Goal: Information Seeking & Learning: Check status

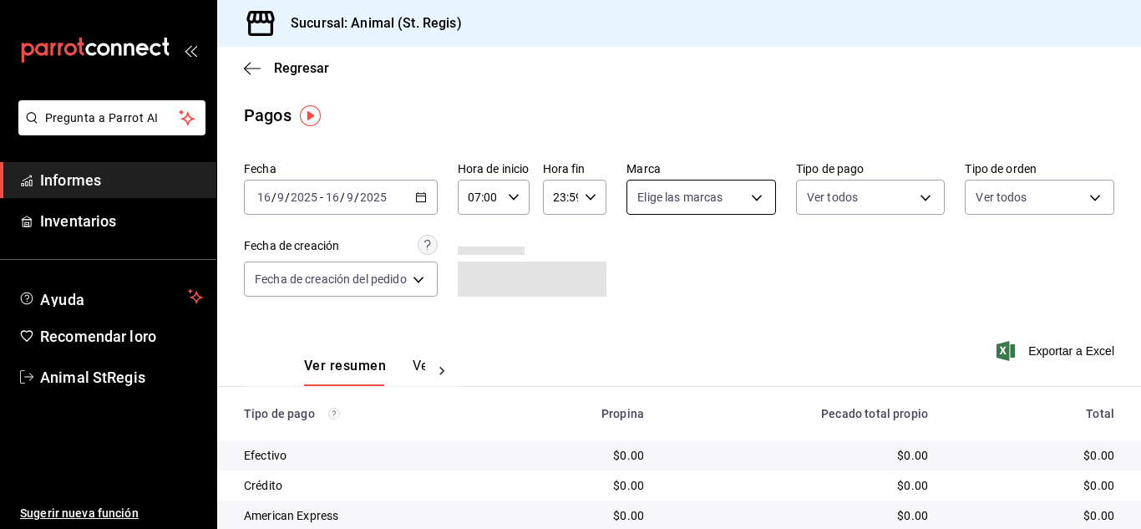
click at [667, 187] on body "Pregunta a Parrot AI Informes Inventarios Ayuda Recomendar loro Animal StRegis …" at bounding box center [570, 264] width 1141 height 529
click at [641, 263] on input "checkbox" at bounding box center [644, 262] width 15 height 15
checkbox input "true"
type input "3f39fcdc-c8c4-4fff-883a-47b345d9391c"
checkbox input "true"
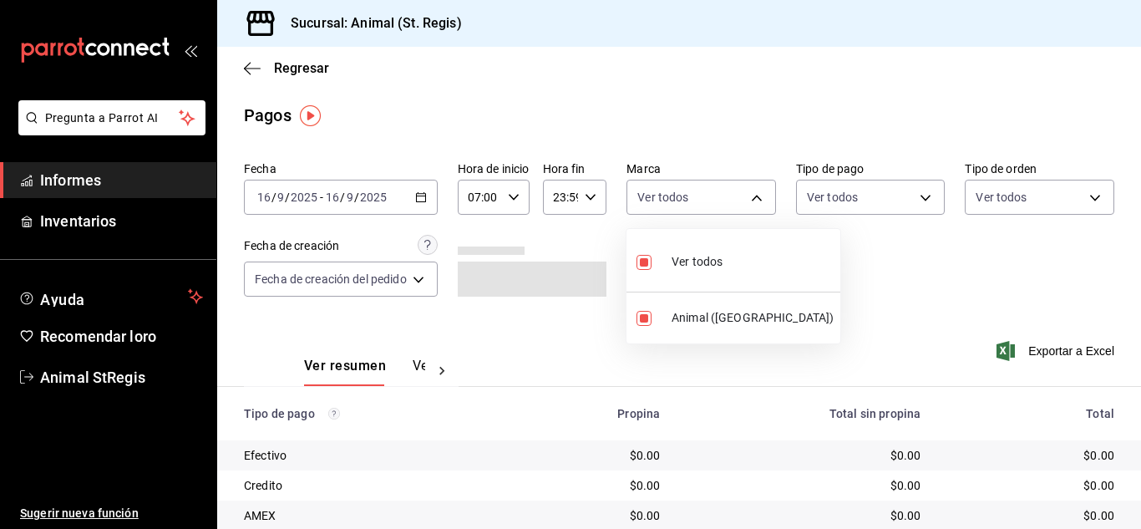
click at [884, 248] on div at bounding box center [570, 264] width 1141 height 529
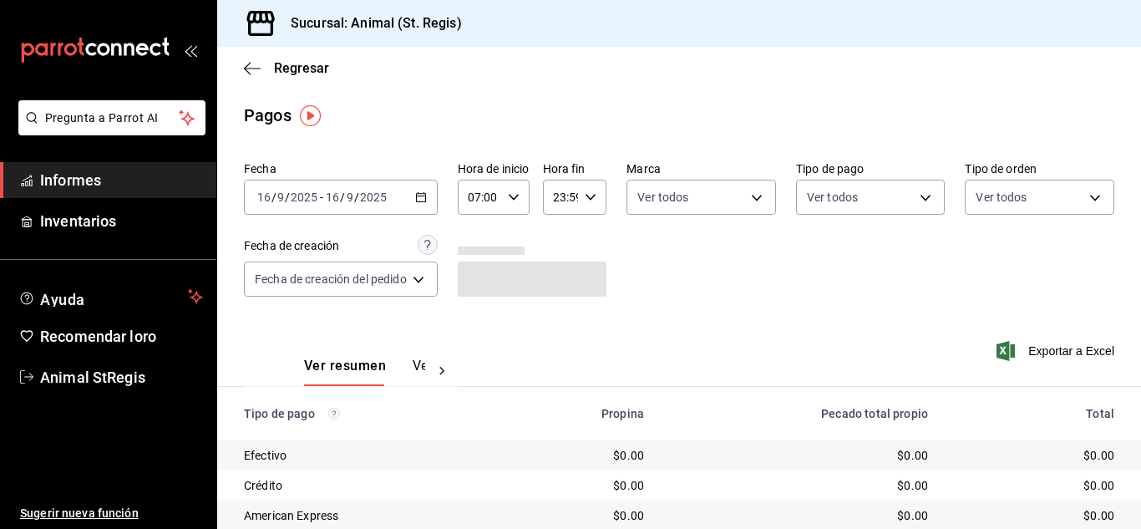
click at [846, 199] on body "Pregunta a Parrot AI Informes Inventarios Ayuda Recomendar loro Animal StRegis …" at bounding box center [570, 264] width 1141 height 529
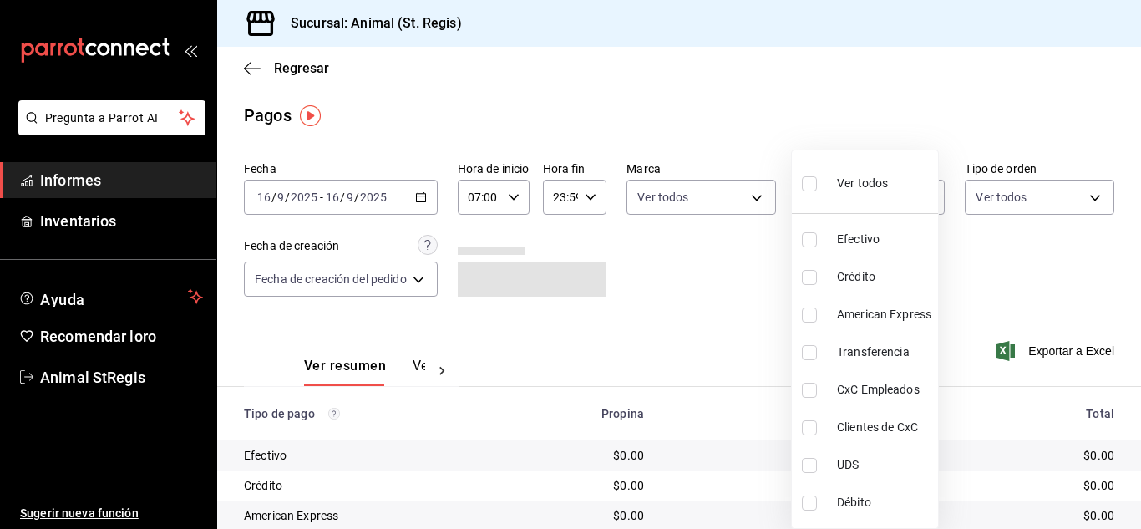
click at [812, 180] on input "checkbox" at bounding box center [809, 183] width 15 height 15
checkbox input "true"
type input "5a0f3365-d715-4940-adc4-656debb7822a,fc07b02b-84a7-4dba-9bff-98bba82b1290,ff2b0…"
checkbox input "true"
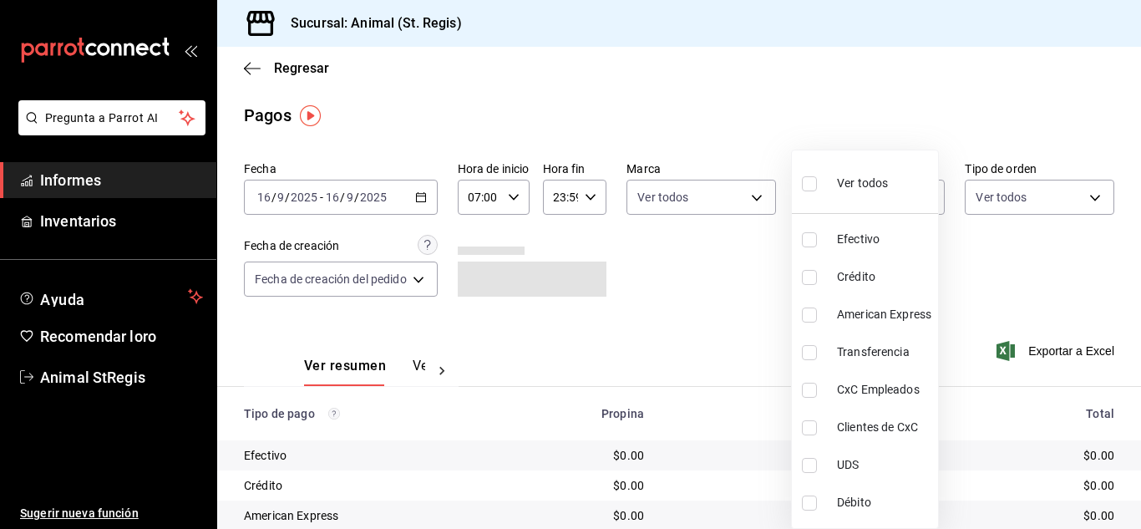
checkbox input "true"
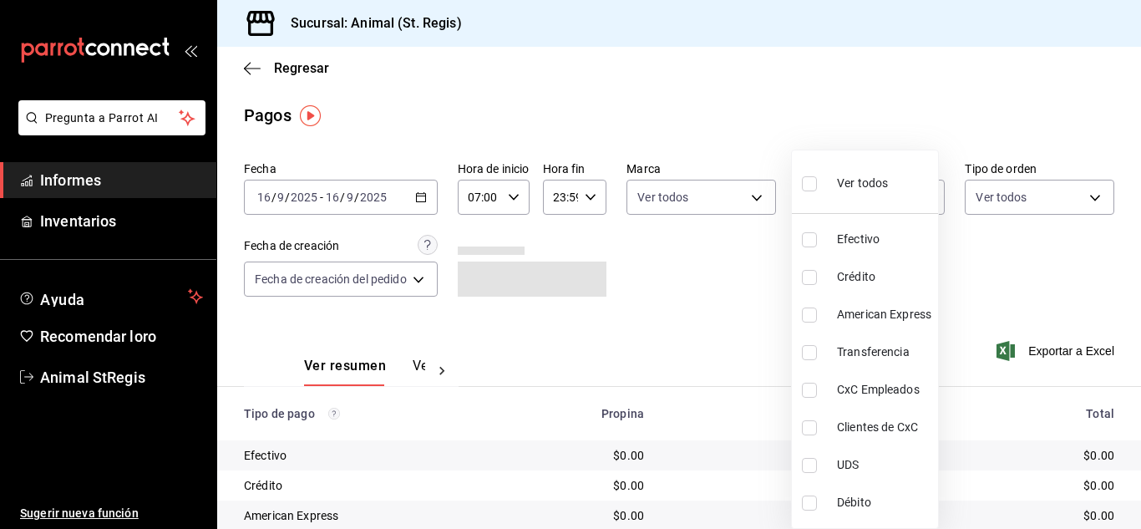
checkbox input "true"
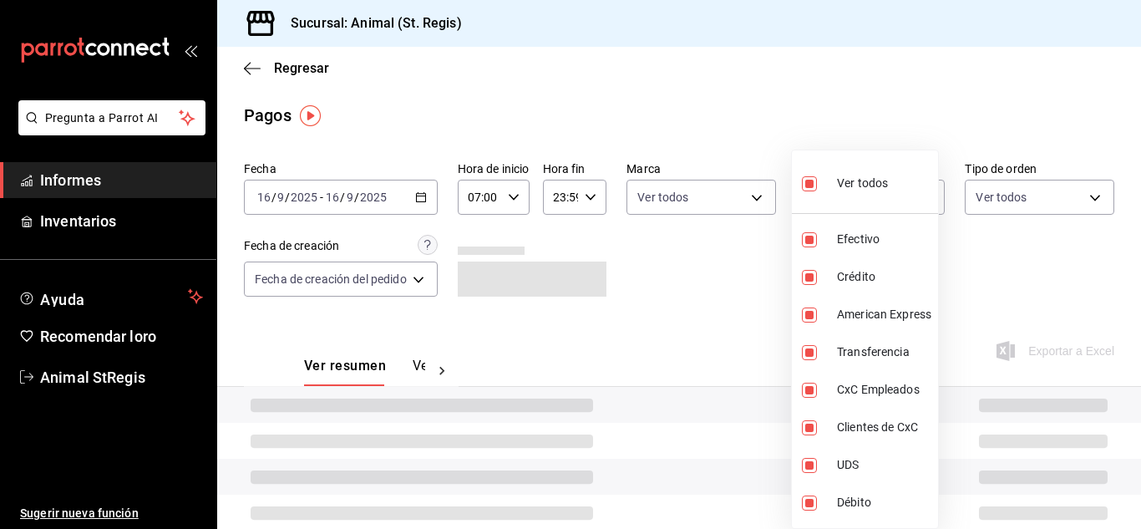
click at [773, 118] on div at bounding box center [570, 264] width 1141 height 529
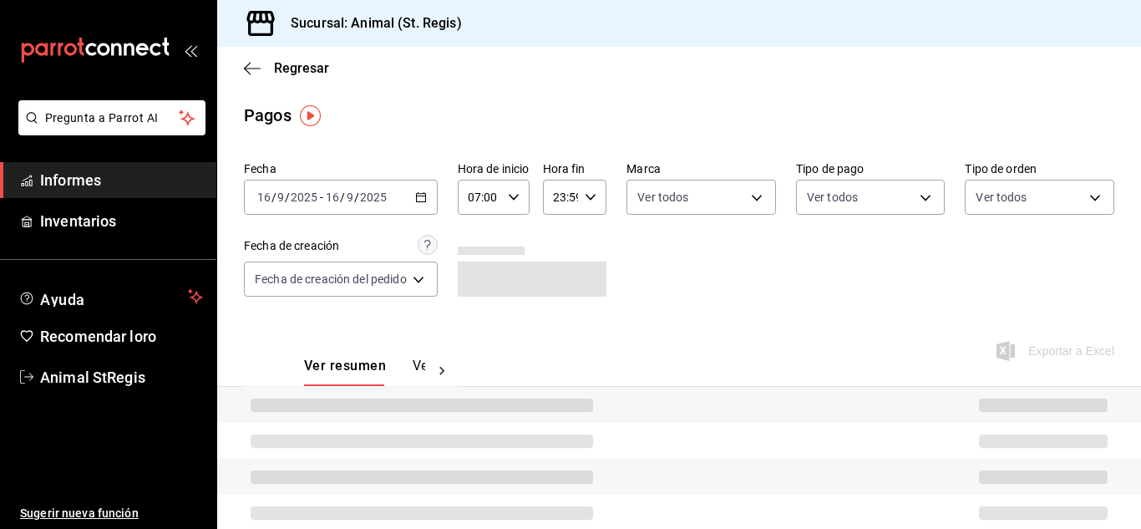
click at [779, 115] on div "Ver todos Efectivo Crédito American Express Transferencia CxC Empleados Cliente…" at bounding box center [570, 264] width 1141 height 529
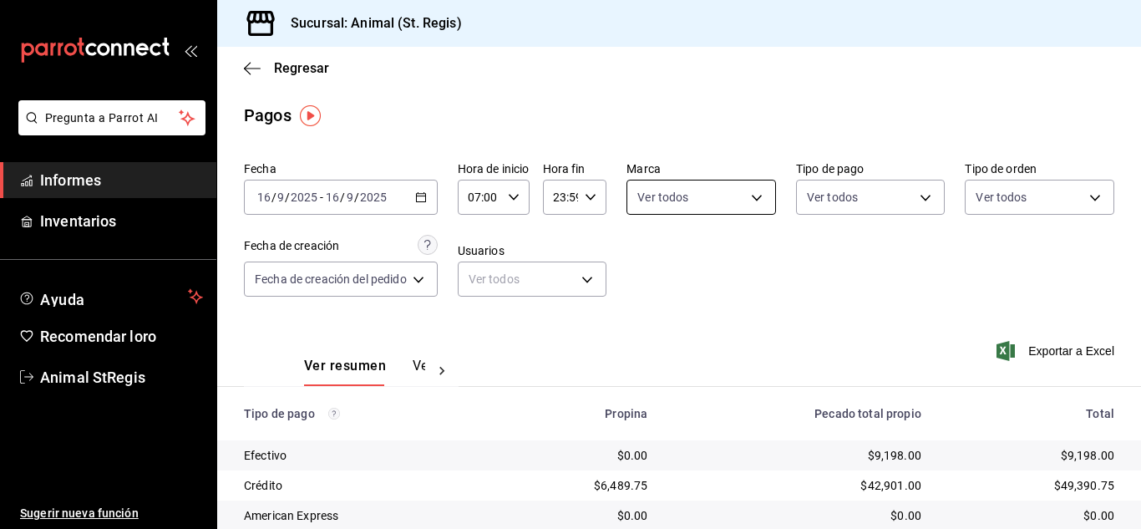
click at [705, 195] on body "Pregunta a Parrot AI Informes Inventarios Ayuda Recomendar loro Animal StRegis …" at bounding box center [570, 264] width 1141 height 529
click at [622, 90] on div at bounding box center [570, 264] width 1141 height 529
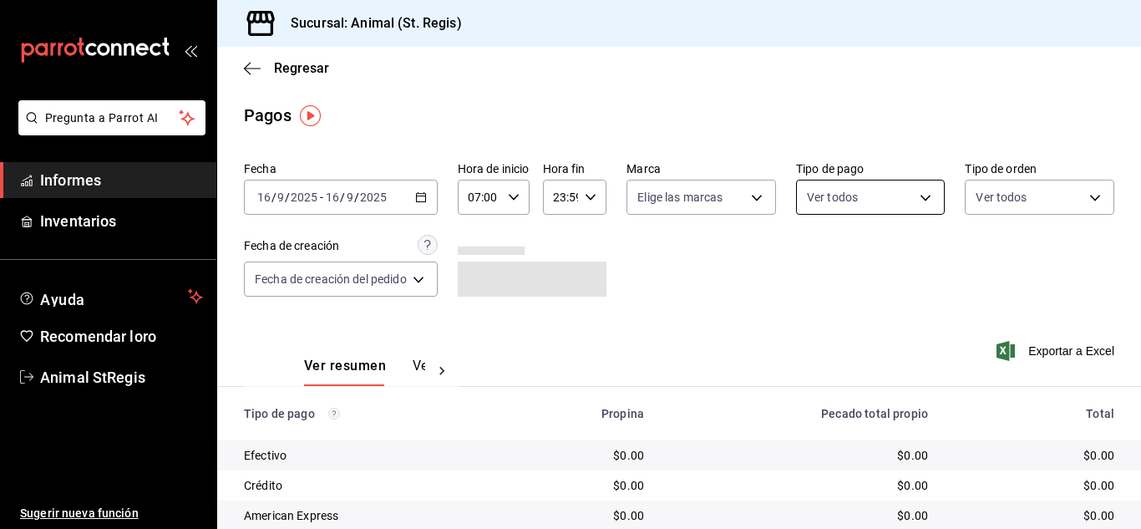
click at [838, 209] on body "Pregunta a Parrot AI Informes Inventarios Ayuda Recomendar loro Animal StRegis …" at bounding box center [570, 264] width 1141 height 529
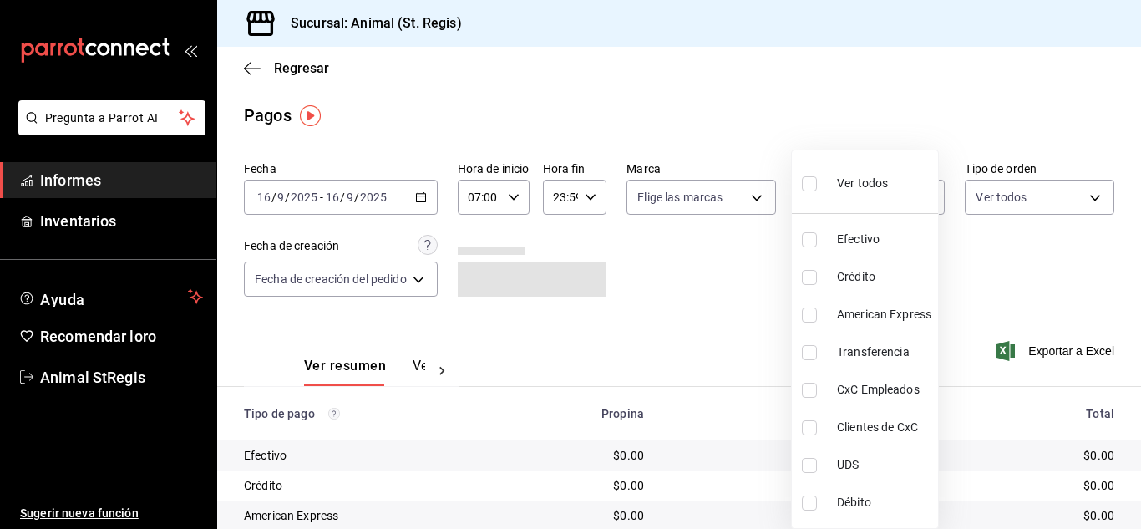
click at [815, 186] on input "checkbox" at bounding box center [809, 183] width 15 height 15
checkbox input "true"
type input "5a0f3365-d715-4940-adc4-656debb7822a,fc07b02b-84a7-4dba-9bff-98bba82b1290,ff2b0…"
checkbox input "true"
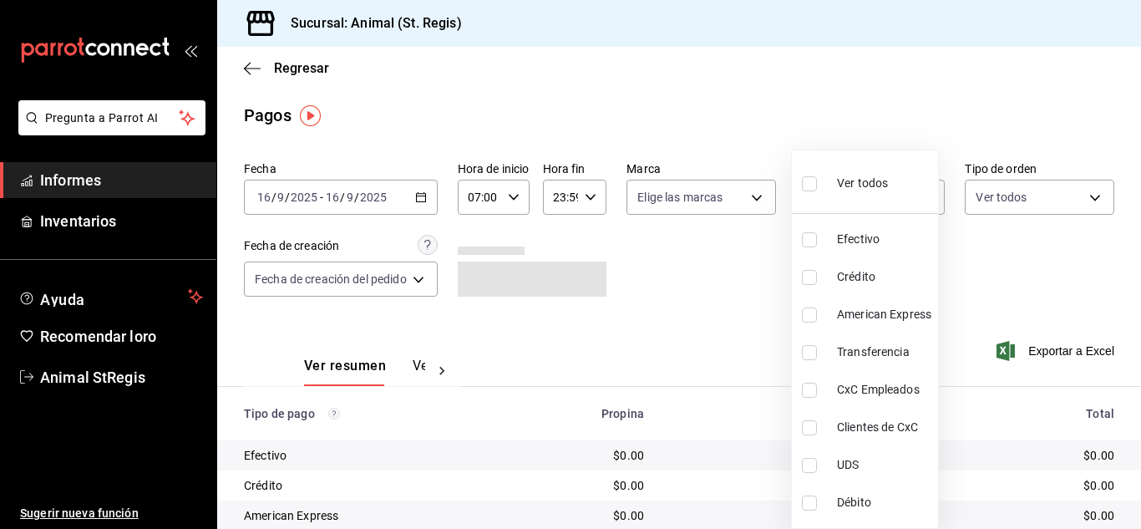
checkbox input "true"
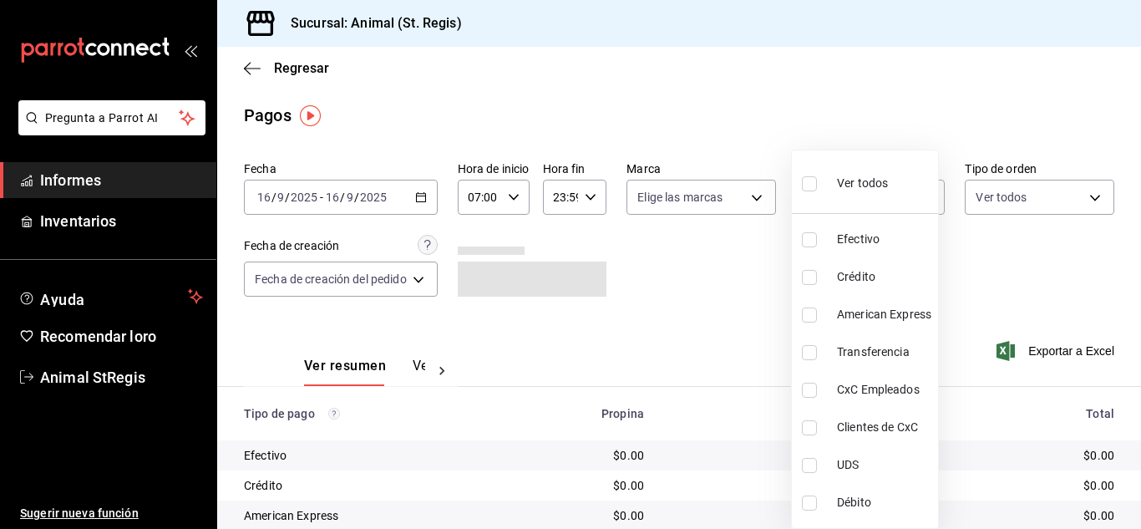
checkbox input "true"
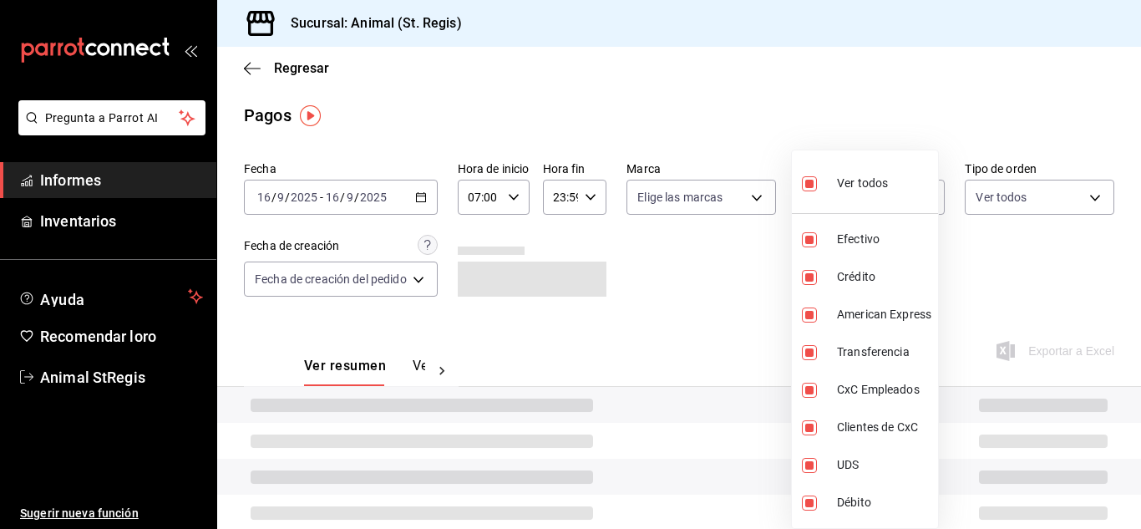
click at [793, 114] on div at bounding box center [570, 264] width 1141 height 529
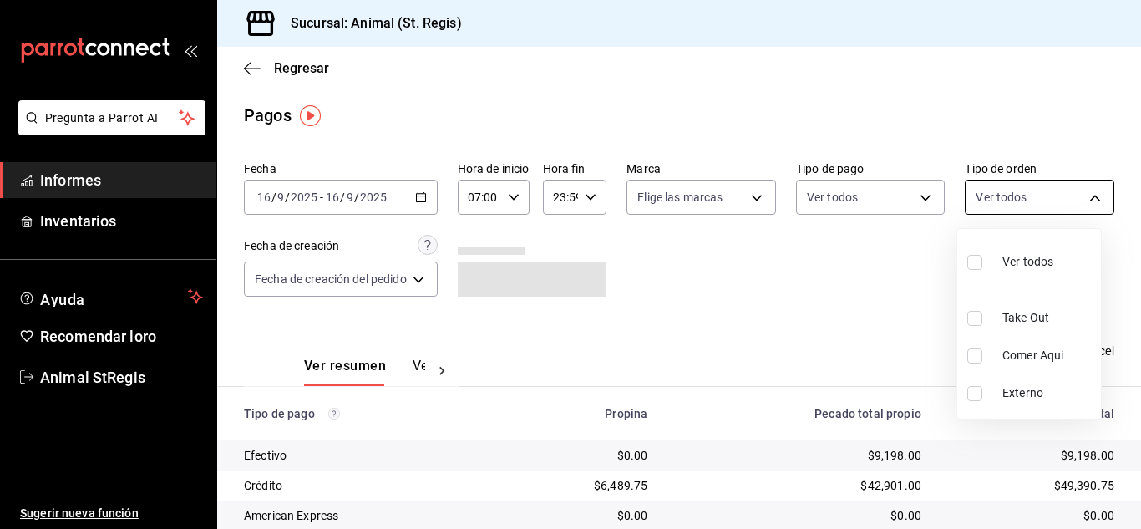
click at [968, 190] on body "Pregunta a Parrot AI Informes Inventarios Ayuda Recomendar loro Animal StRegis …" at bounding box center [570, 264] width 1141 height 529
click at [976, 267] on input "checkbox" at bounding box center [975, 262] width 15 height 15
checkbox input "true"
type input "3f245141-8cb2-4099-bf0f-bc16ed99609a,be50bec9-a7ef-41cc-9154-7015b9ad380c,EXTER…"
checkbox input "true"
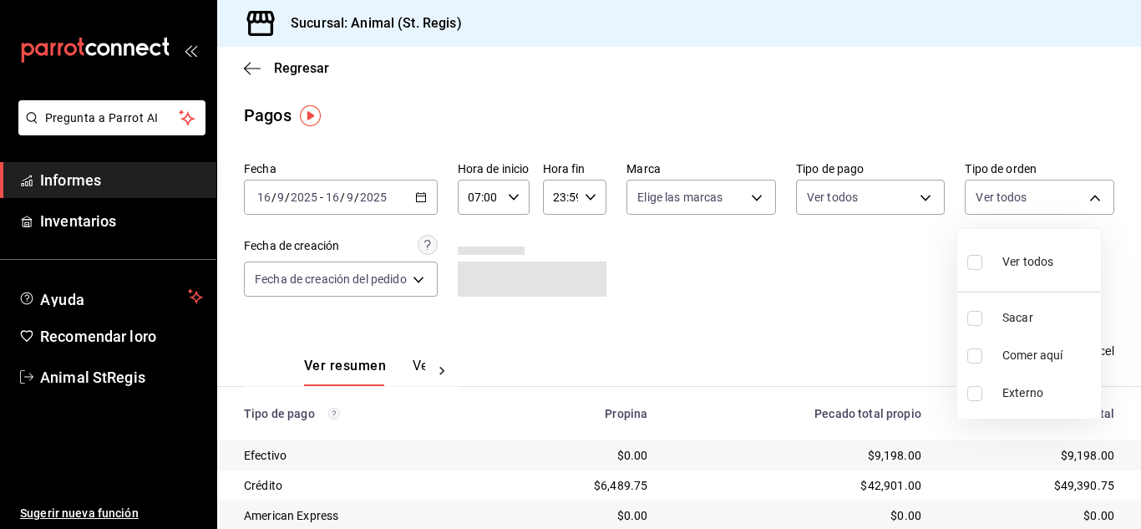
checkbox input "true"
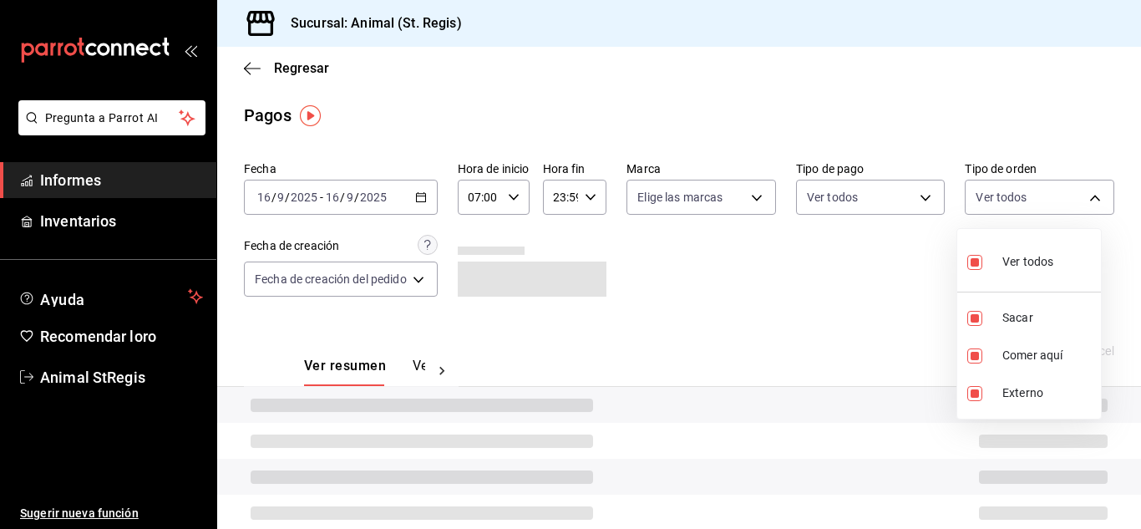
click at [937, 262] on div at bounding box center [570, 264] width 1141 height 529
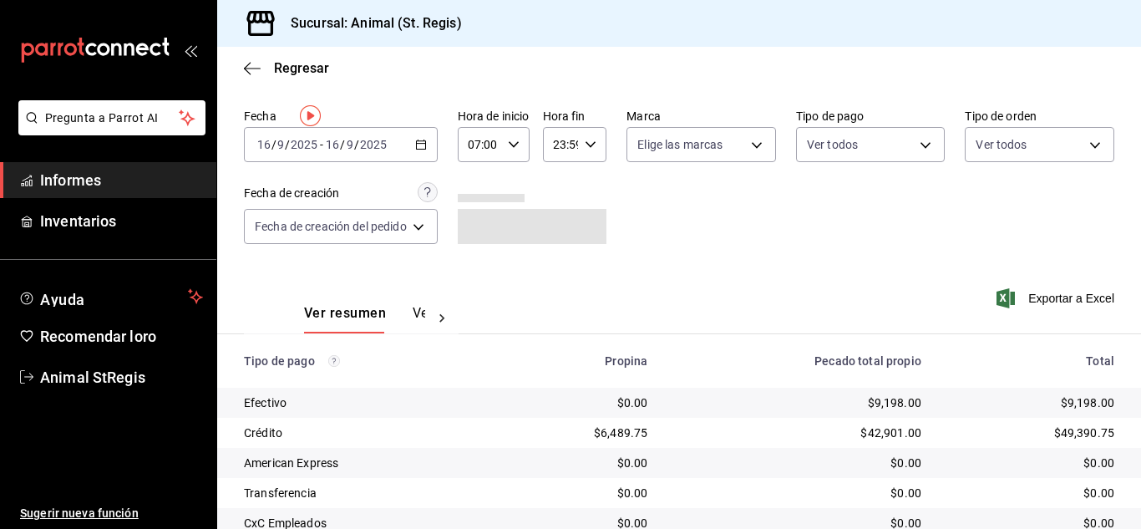
scroll to position [210, 0]
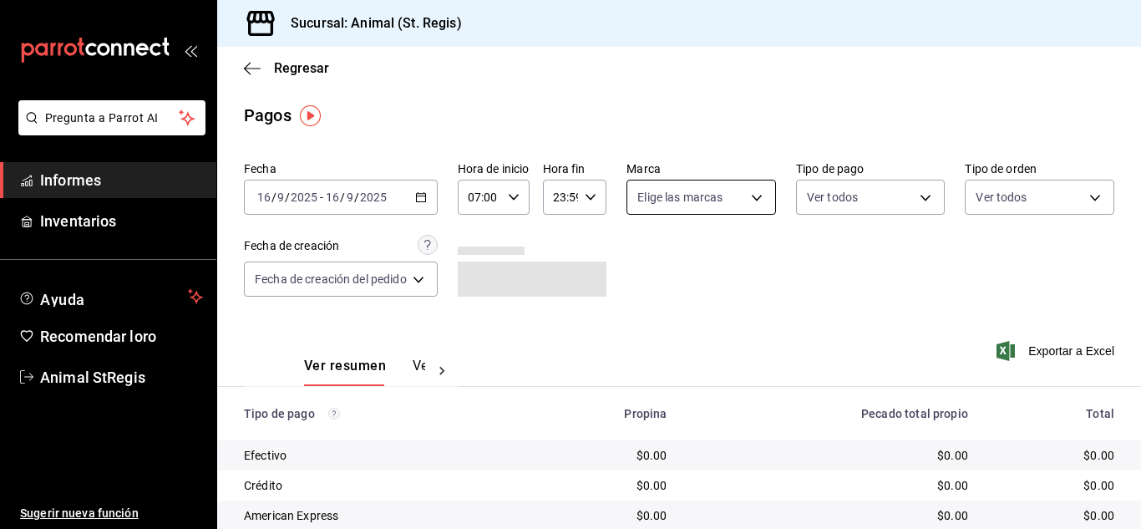
click at [686, 204] on body "Pregunta a Parrot AI Informes Inventarios Ayuda Recomendar loro Animal StRegis …" at bounding box center [570, 264] width 1141 height 529
click at [649, 259] on input "checkbox" at bounding box center [644, 262] width 15 height 15
checkbox input "true"
type input "3f39fcdc-c8c4-4fff-883a-47b345d9391c"
checkbox input "true"
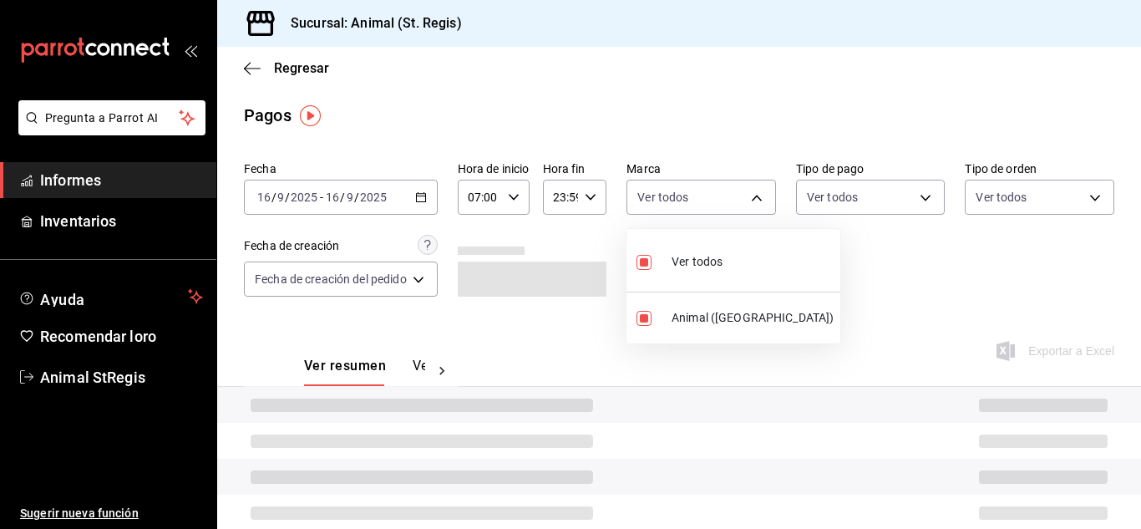
drag, startPoint x: 820, startPoint y: 257, endPoint x: 826, endPoint y: 211, distance: 47.2
click at [820, 256] on div at bounding box center [570, 264] width 1141 height 529
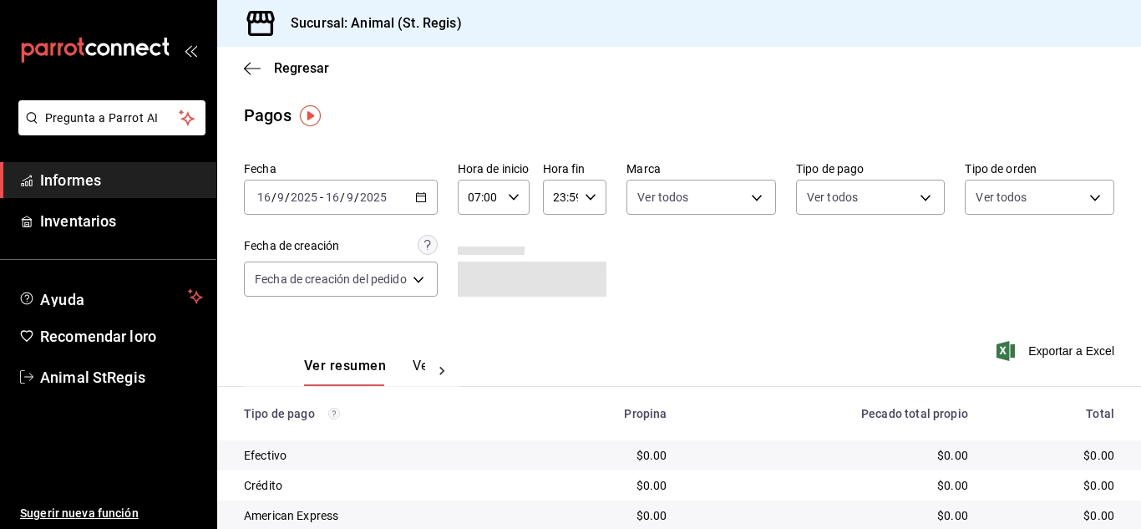
click at [830, 203] on body "Pregunta a Parrot AI Informes Inventarios Ayuda Recomendar loro Animal StRegis …" at bounding box center [570, 264] width 1141 height 529
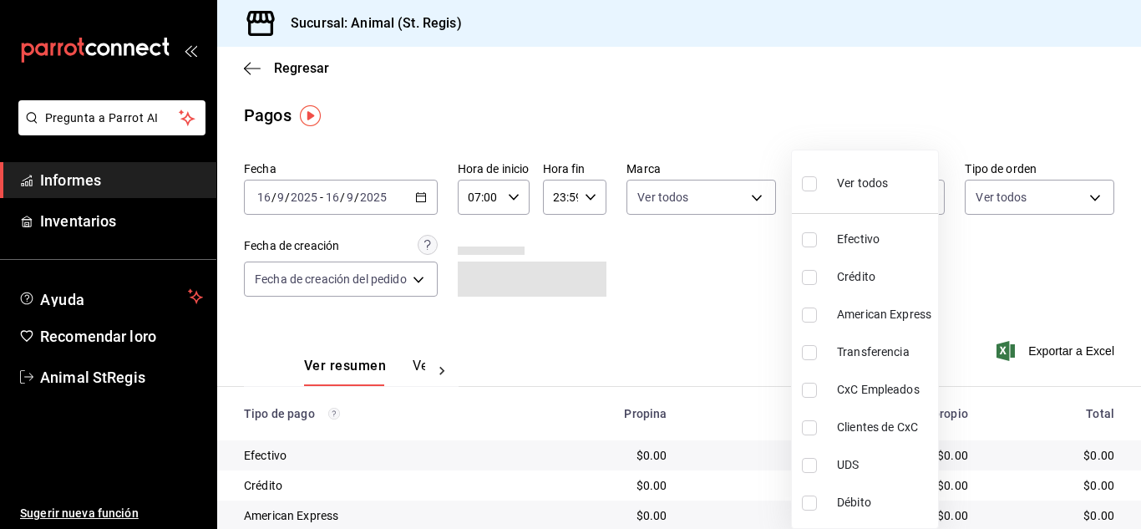
click at [818, 182] on label at bounding box center [813, 183] width 22 height 24
click at [817, 182] on input "checkbox" at bounding box center [809, 183] width 15 height 15
checkbox input "false"
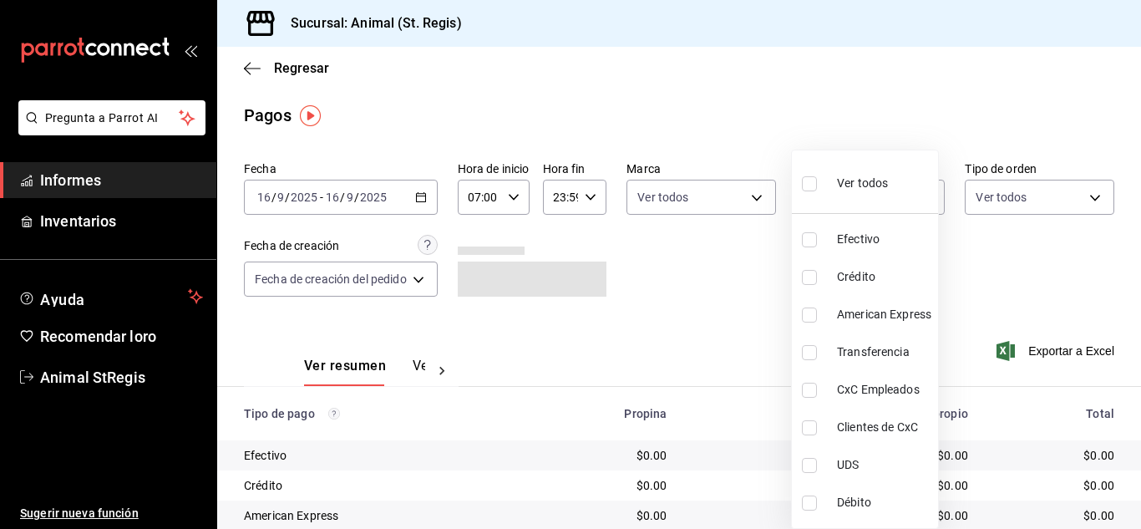
checkbox input "false"
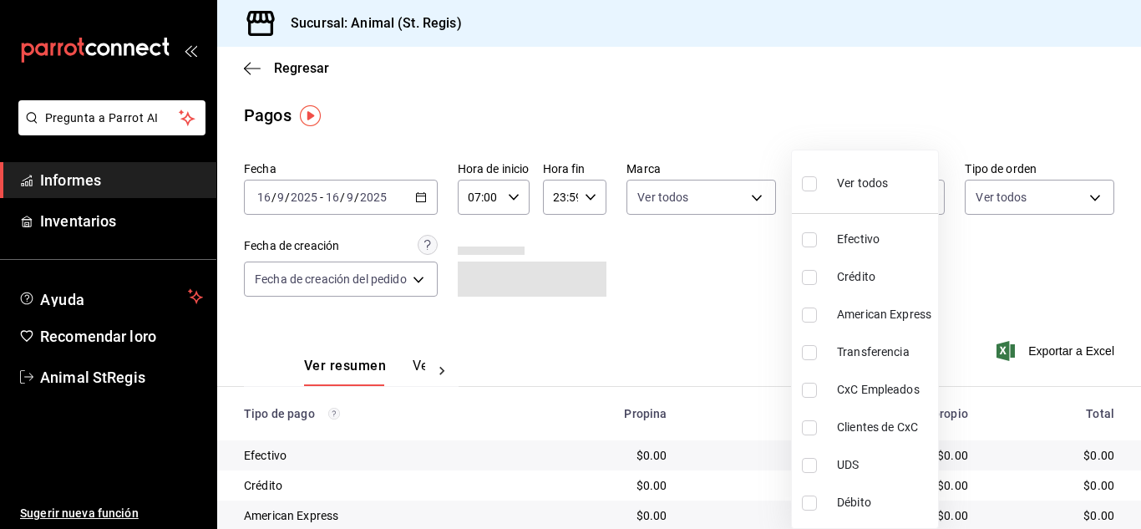
checkbox input "false"
click at [740, 130] on div at bounding box center [570, 264] width 1141 height 529
click at [822, 184] on body "Pregunta a Parrot AI Informes Inventarios Ayuda Recomendar loro Animal StRegis …" at bounding box center [570, 264] width 1141 height 529
click at [810, 182] on input "checkbox" at bounding box center [809, 183] width 15 height 15
checkbox input "true"
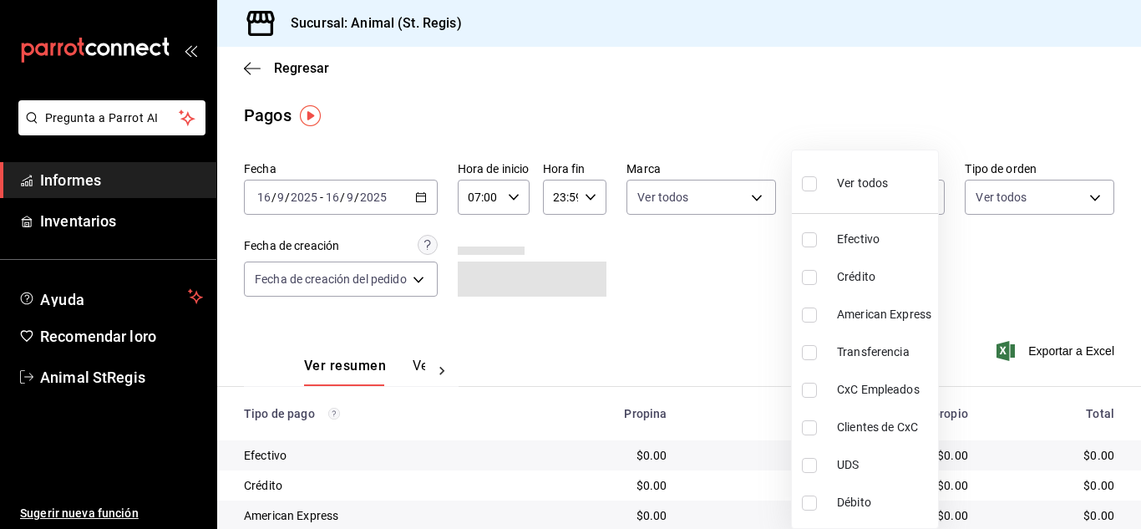
type input "5a0f3365-d715-4940-adc4-656debb7822a,fc07b02b-84a7-4dba-9bff-98bba82b1290,ff2b0…"
checkbox input "true"
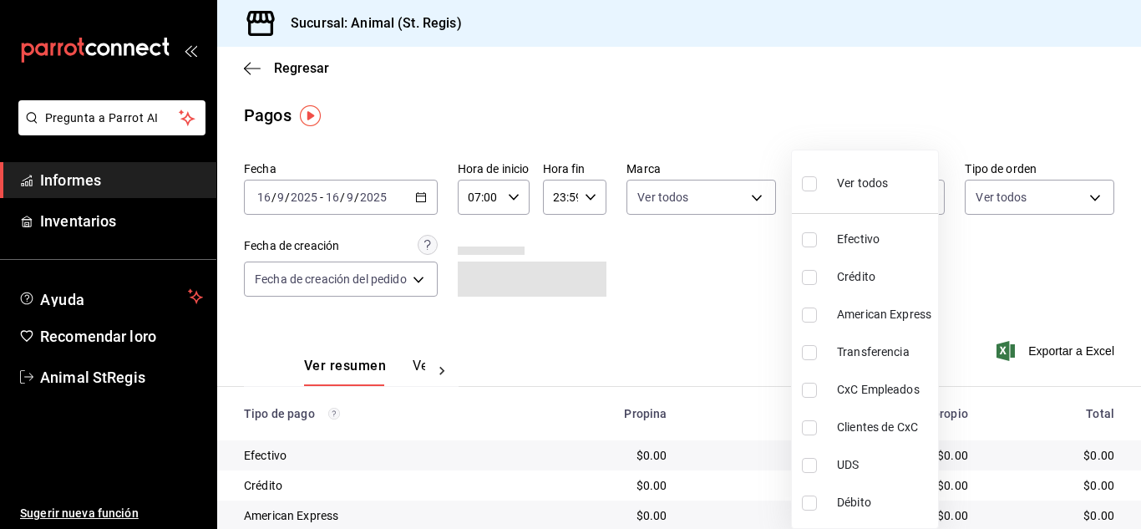
checkbox input "true"
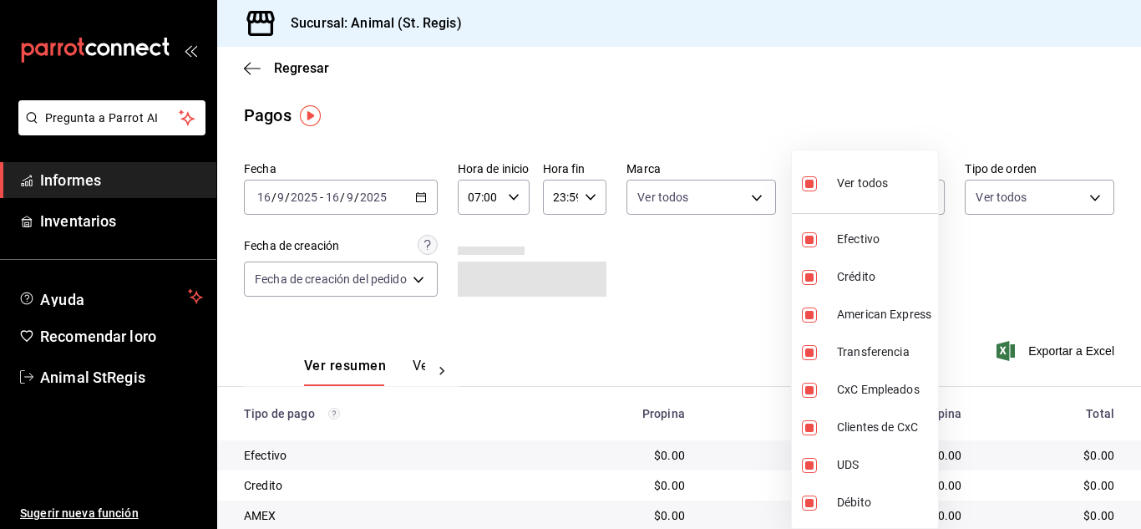
click at [693, 124] on div at bounding box center [570, 264] width 1141 height 529
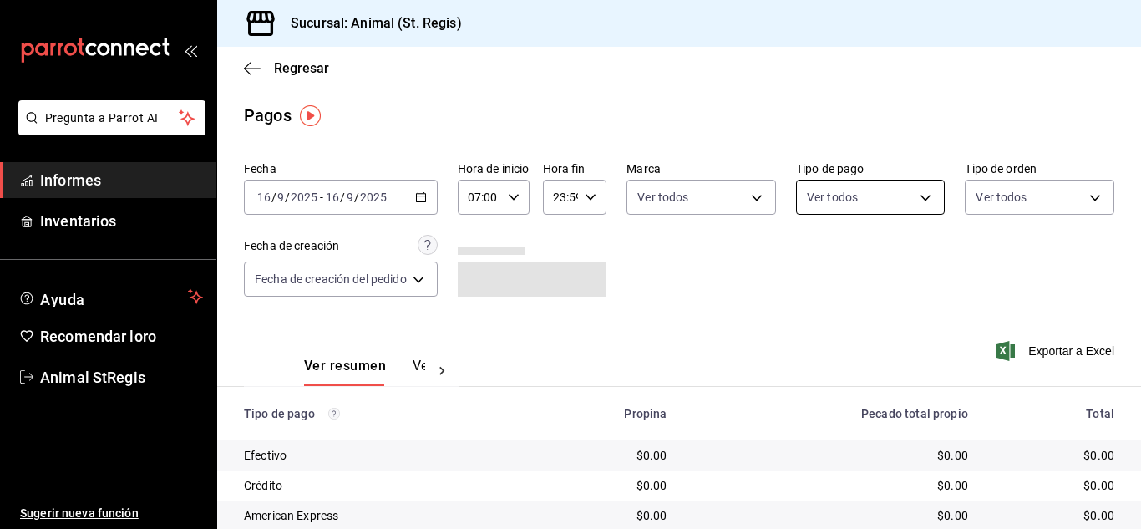
click at [829, 198] on body "Pregunta a Parrot AI Informes Inventarios Ayuda Recomendar loro Animal StRegis …" at bounding box center [570, 264] width 1141 height 529
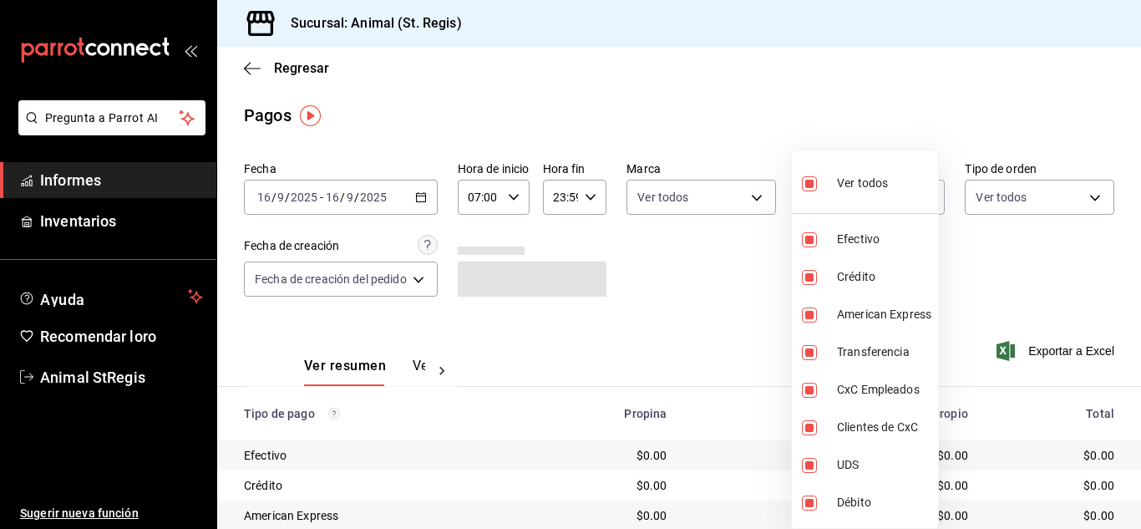
click at [700, 203] on div at bounding box center [570, 264] width 1141 height 529
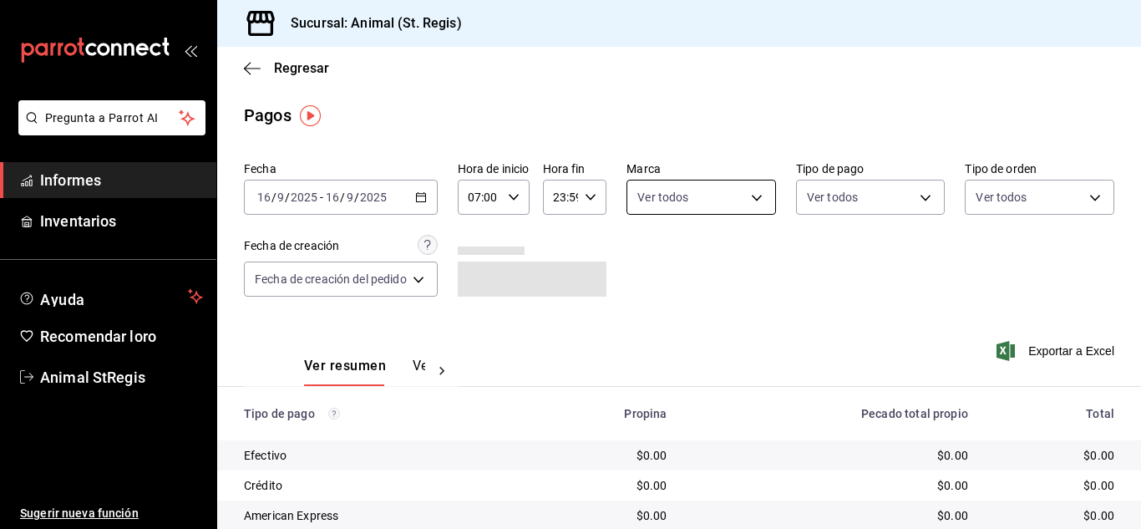
click at [686, 202] on body "Pregunta a Parrot AI Informes Inventarios Ayuda Recomendar loro Animal StRegis …" at bounding box center [570, 264] width 1141 height 529
click at [656, 106] on div at bounding box center [570, 264] width 1141 height 529
click at [710, 194] on body "Pregunta a Parrot AI Informes Inventarios Ayuda Recomendar loro Animal StRegis …" at bounding box center [570, 264] width 1141 height 529
click at [643, 256] on input "checkbox" at bounding box center [644, 262] width 15 height 15
checkbox input "true"
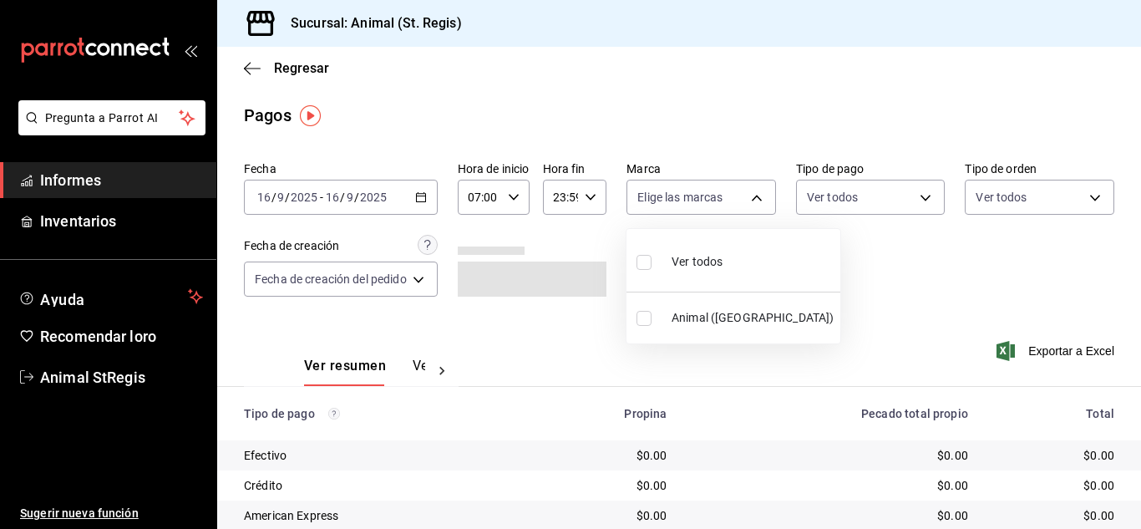
type input "3f39fcdc-c8c4-4fff-883a-47b345d9391c"
checkbox input "true"
click at [597, 140] on div at bounding box center [570, 264] width 1141 height 529
click at [843, 201] on body "Pregunta a Parrot AI Informes Inventarios Ayuda Recomendar loro Animal StRegis …" at bounding box center [570, 264] width 1141 height 529
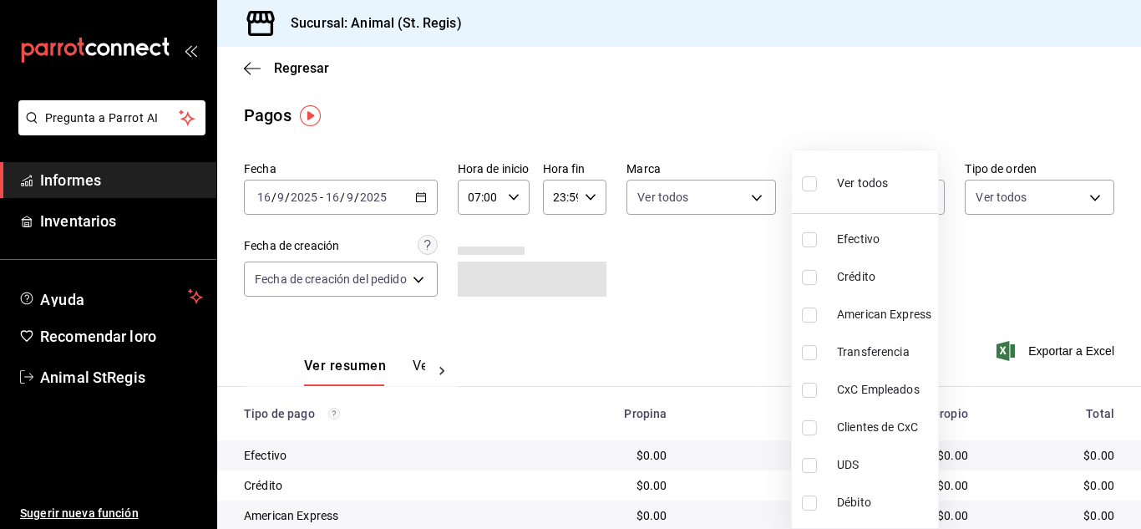
click at [805, 188] on input "checkbox" at bounding box center [809, 183] width 15 height 15
checkbox input "true"
type input "5a0f3365-d715-4940-adc4-656debb7822a,fc07b02b-84a7-4dba-9bff-98bba82b1290,ff2b0…"
checkbox input "true"
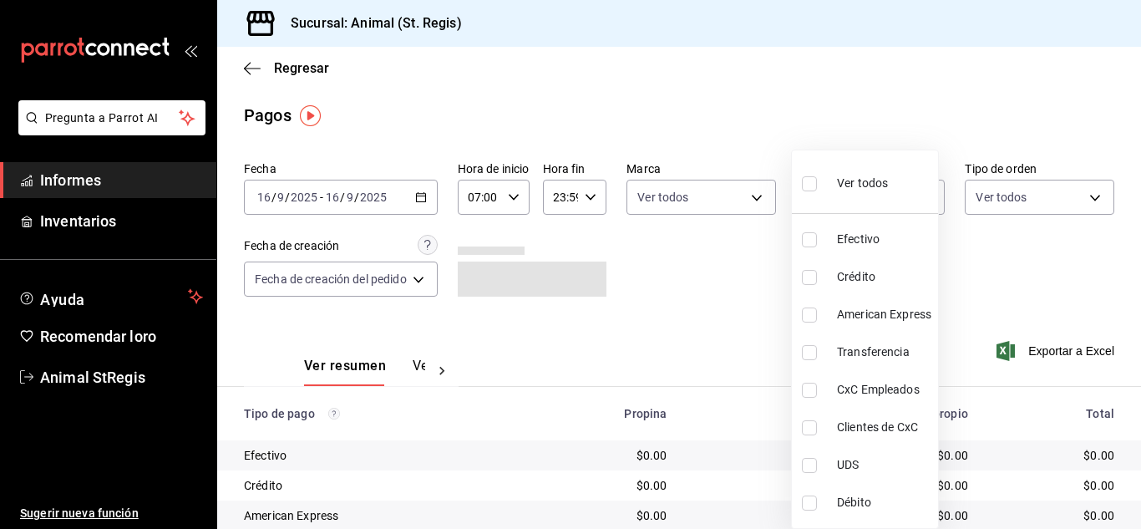
checkbox input "true"
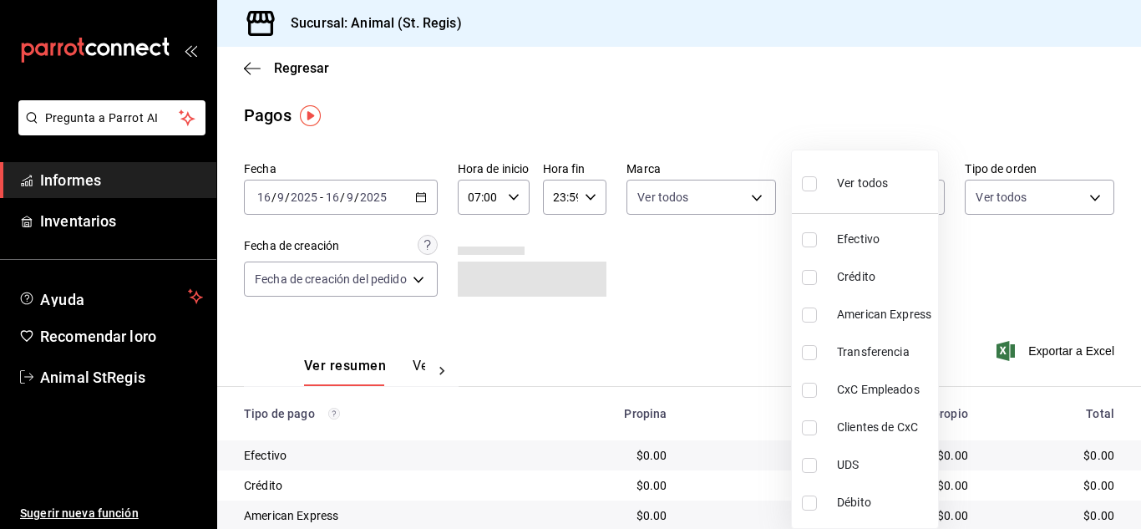
checkbox input "true"
click at [820, 114] on div at bounding box center [570, 264] width 1141 height 529
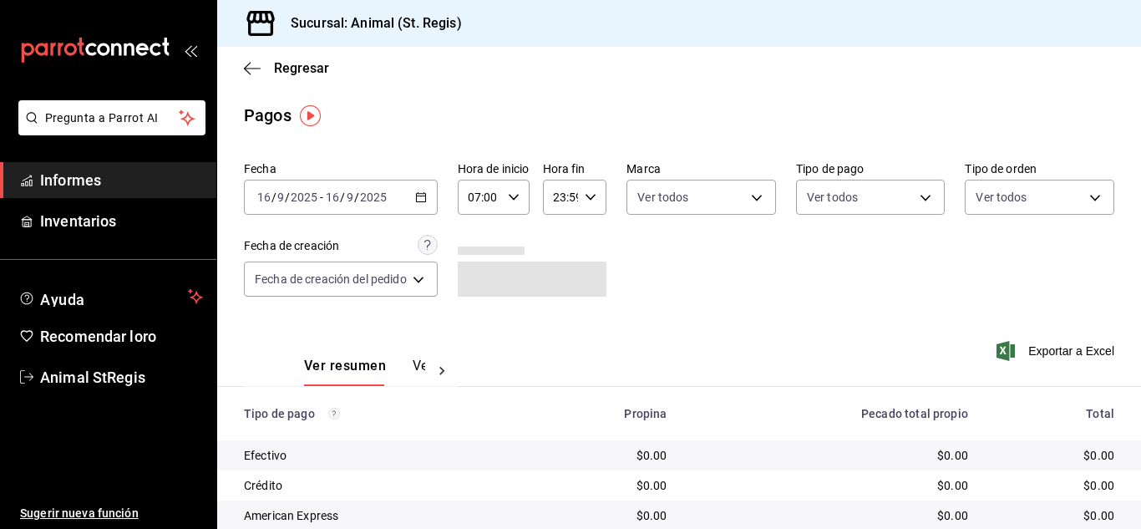
click at [820, 114] on div "Ver todos Efectivo Crédito American Express Transferencia CxC Empleados Cliente…" at bounding box center [570, 264] width 1141 height 529
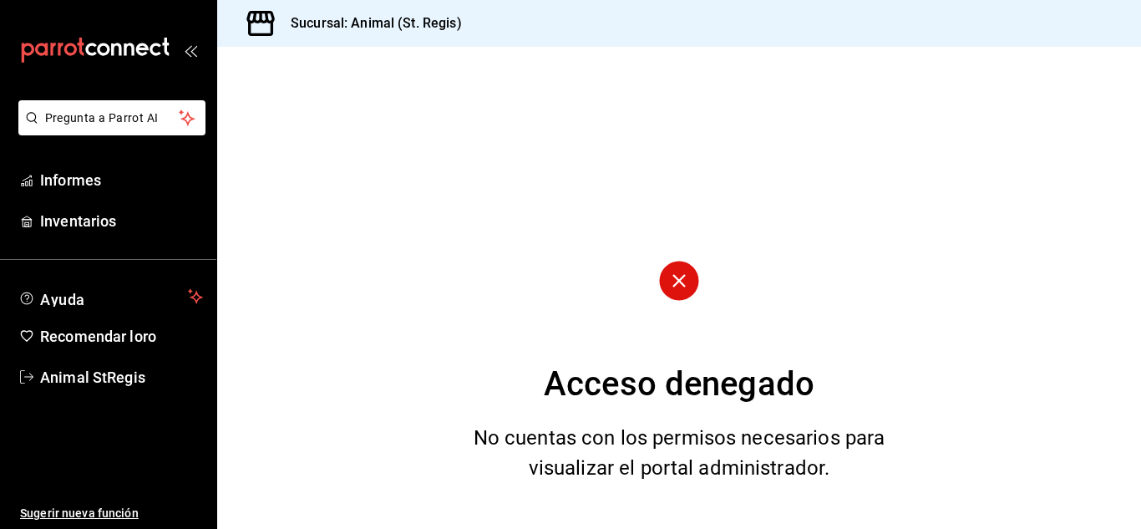
click at [816, 402] on div "Acceso denegado No cuentas con los permisos necesarios para visualizar el porta…" at bounding box center [679, 288] width 924 height 482
click at [811, 280] on div "Acceso denegado No cuentas con los permisos necesarios para visualizar el porta…" at bounding box center [679, 288] width 924 height 482
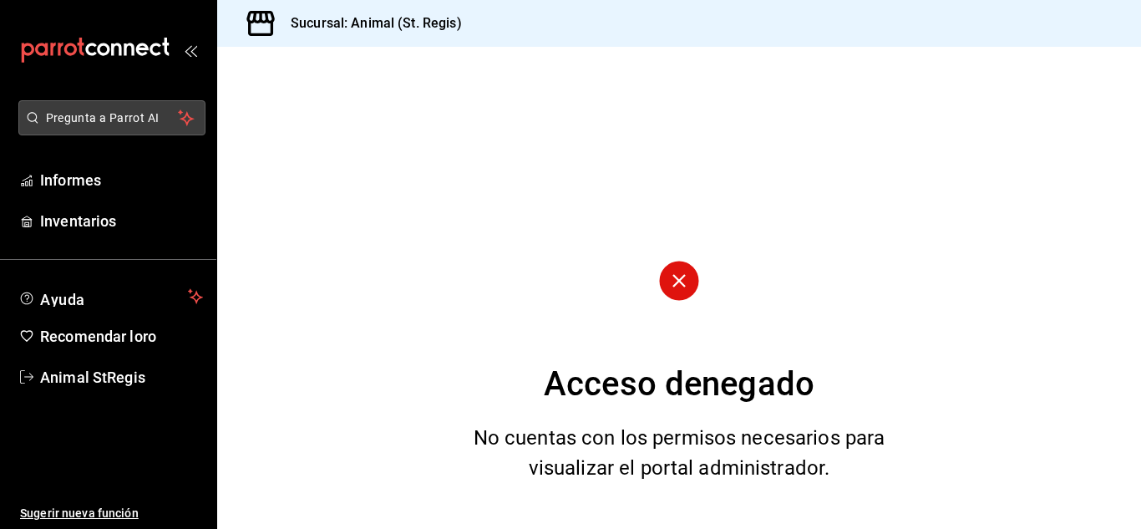
click at [95, 130] on button "Pregunta a Parrot AI" at bounding box center [111, 117] width 187 height 35
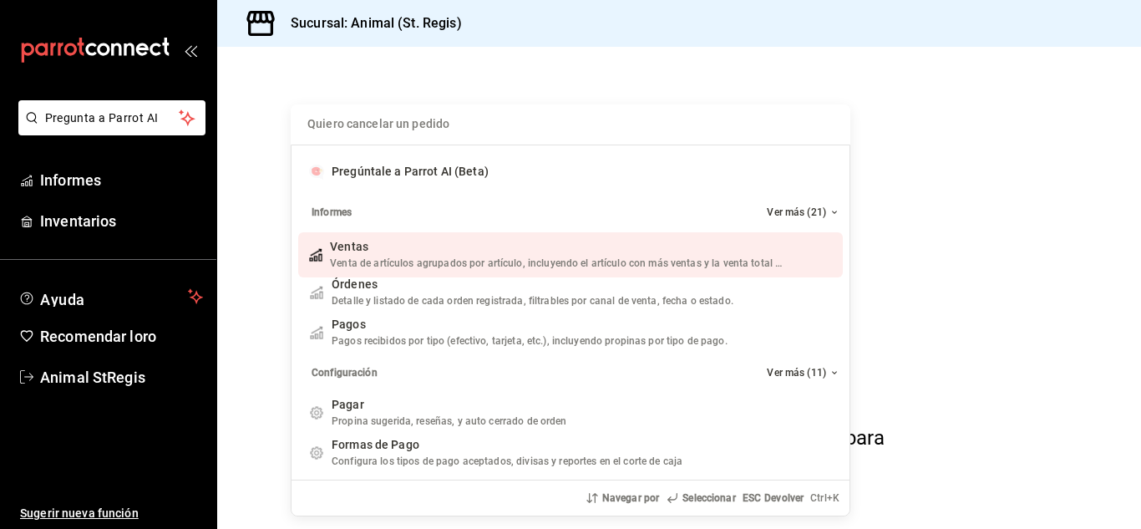
drag, startPoint x: 100, startPoint y: 196, endPoint x: 100, endPoint y: 264, distance: 67.7
click at [100, 209] on div "Quiero cancelar un pedido Pregúntale a Parrot AI (Beta) Informes Ver más (21) V…" at bounding box center [570, 264] width 1141 height 529
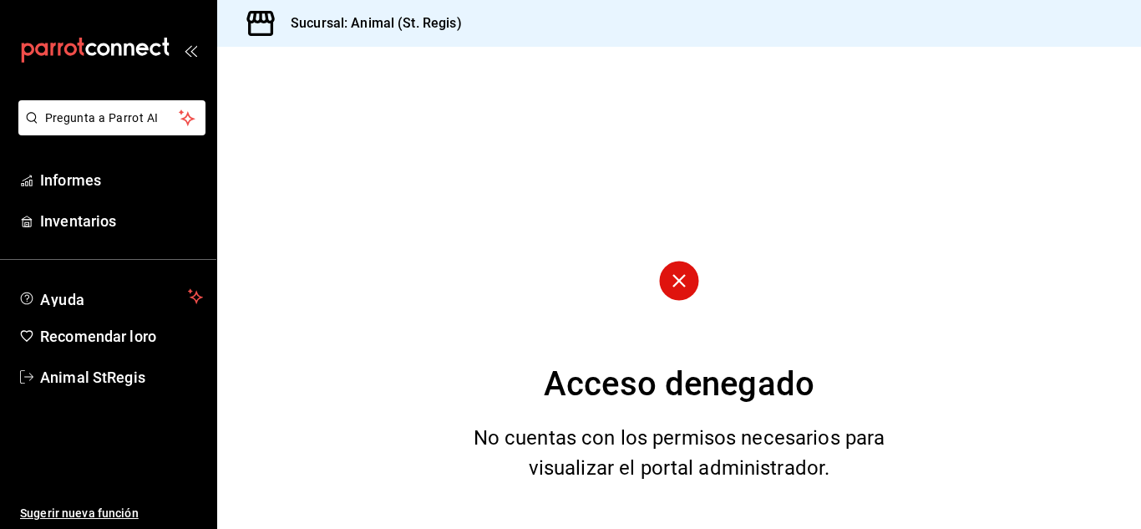
drag, startPoint x: 415, startPoint y: 37, endPoint x: 415, endPoint y: 25, distance: 11.7
click at [415, 37] on div "Sucursal: Animal (St. Regis)" at bounding box center [350, 23] width 238 height 47
click at [415, 23] on font "Sucursal: Animal (St. Regis)" at bounding box center [376, 23] width 171 height 16
click at [691, 338] on div "Acceso denegado No cuentas con los permisos necesarios para visualizar el porta…" at bounding box center [679, 288] width 924 height 482
drag, startPoint x: 689, startPoint y: 473, endPoint x: 686, endPoint y: 358, distance: 115.3
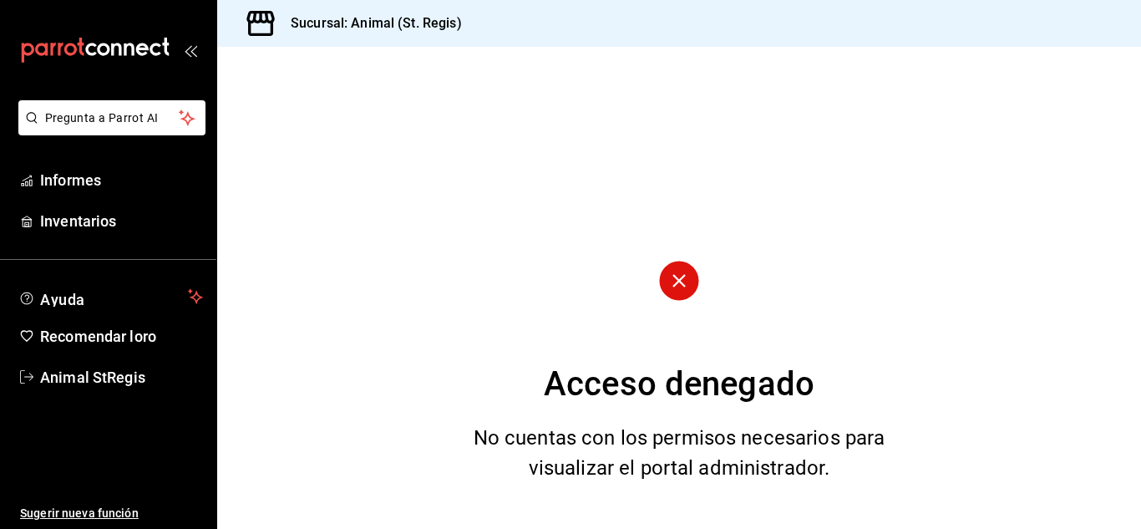
click at [688, 444] on font "No cuentas con los permisos necesarios para visualizar el portal administrador." at bounding box center [680, 452] width 412 height 53
click at [673, 277] on circle at bounding box center [678, 280] width 39 height 39
click at [683, 277] on icon at bounding box center [679, 280] width 13 height 13
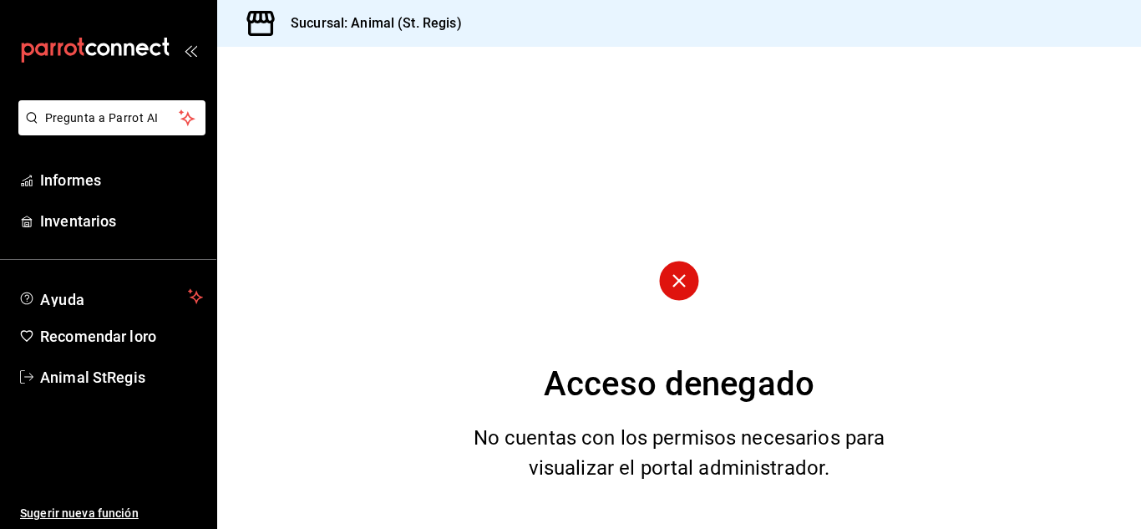
click at [724, 478] on font "No cuentas con los permisos necesarios para visualizar el portal administrador." at bounding box center [680, 452] width 412 height 53
click at [91, 385] on font "Animal StRegis" at bounding box center [92, 377] width 105 height 18
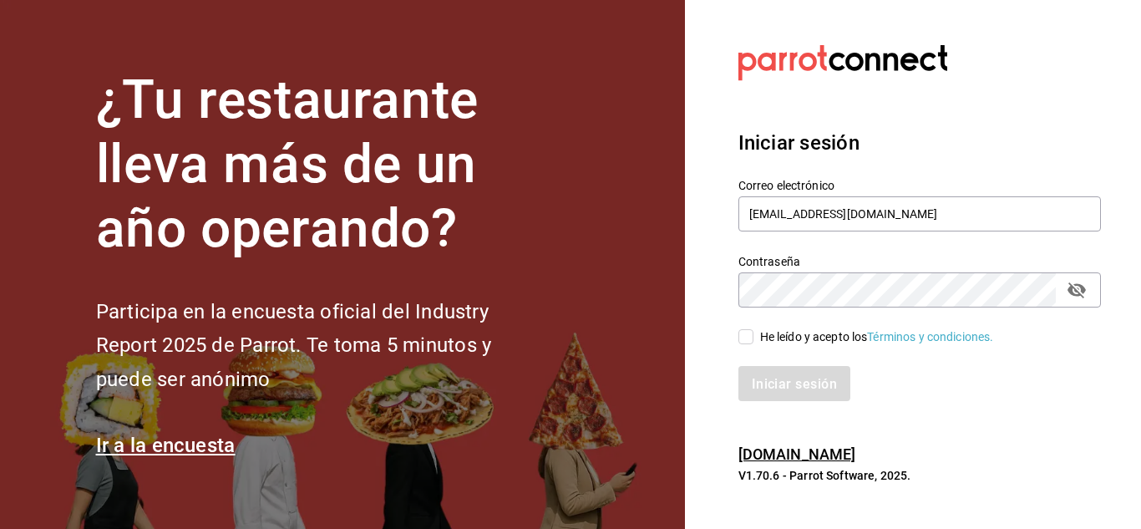
click at [749, 337] on input "He leído y acepto los Términos y condiciones." at bounding box center [746, 336] width 15 height 15
checkbox input "true"
click at [754, 386] on font "Iniciar sesión" at bounding box center [795, 383] width 85 height 16
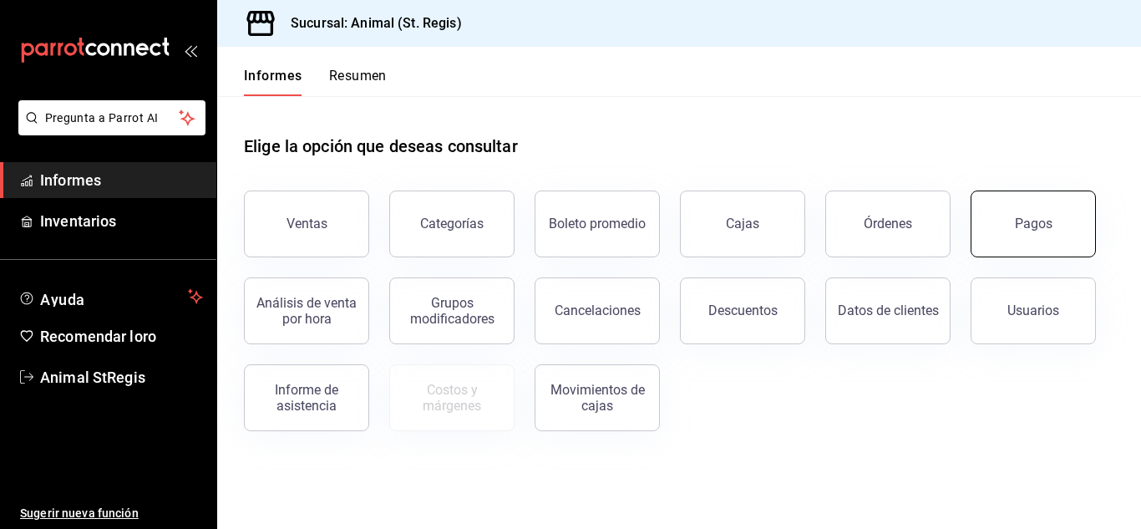
click at [998, 220] on button "Pagos" at bounding box center [1033, 223] width 125 height 67
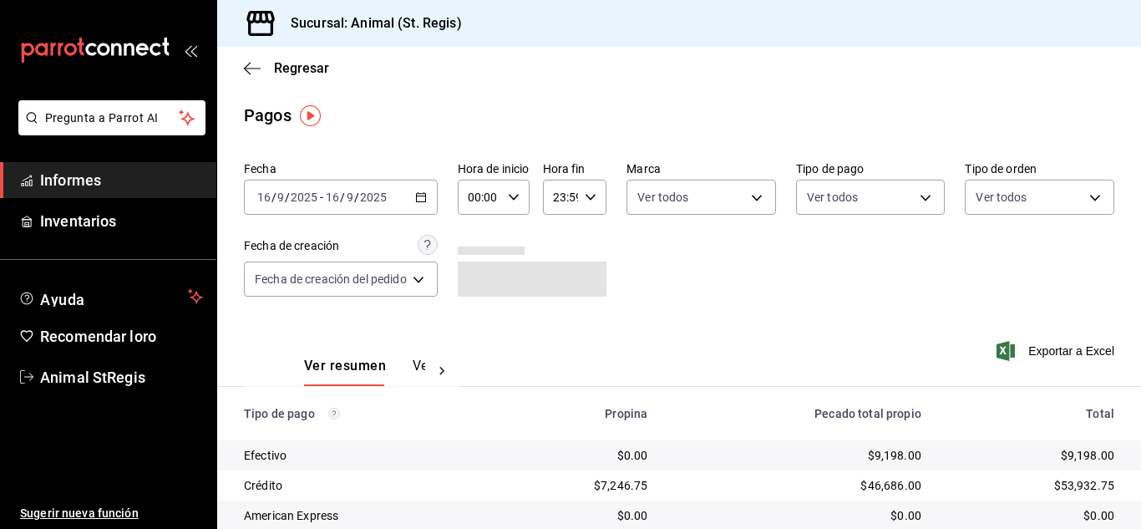
click at [561, 110] on div "Pagos" at bounding box center [679, 115] width 924 height 25
click at [512, 211] on div "00:00 Hora de inicio" at bounding box center [494, 197] width 72 height 35
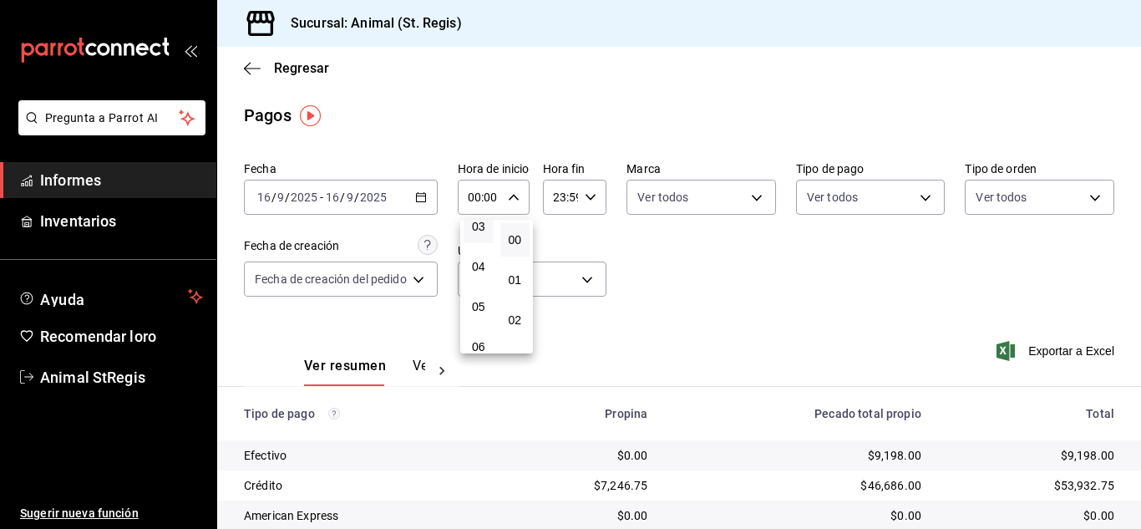
scroll to position [167, 0]
click at [483, 342] on button "07" at bounding box center [479, 353] width 30 height 33
type input "07:00"
click at [671, 255] on div at bounding box center [570, 264] width 1141 height 529
click at [670, 196] on body "Pregunta a Parrot AI Informes Inventarios Ayuda Recomendar loro Animal StRegis …" at bounding box center [570, 264] width 1141 height 529
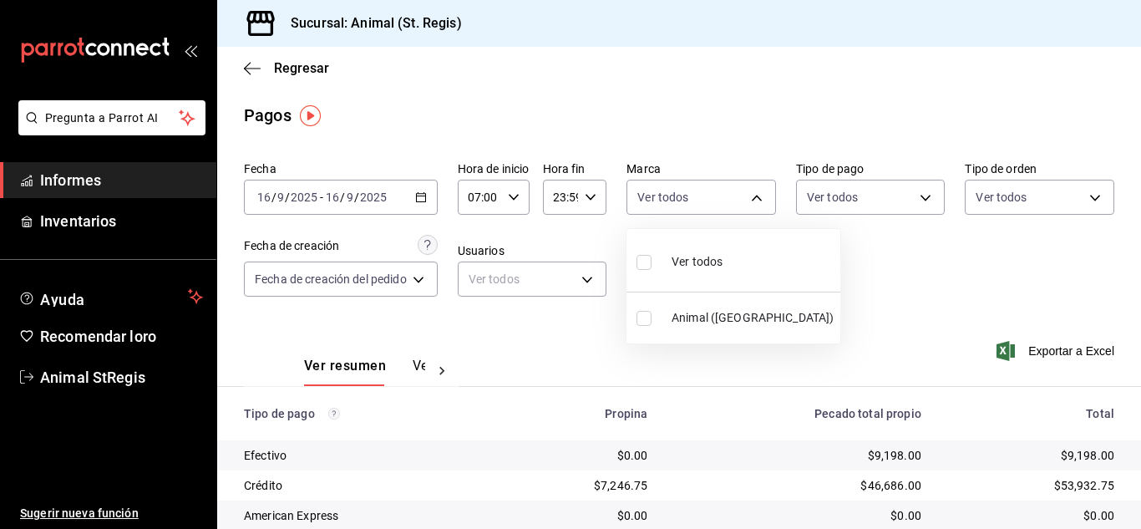
drag, startPoint x: 646, startPoint y: 265, endPoint x: 688, endPoint y: 258, distance: 43.1
click at [646, 263] on input "checkbox" at bounding box center [644, 262] width 15 height 15
checkbox input "true"
type input "3f39fcdc-c8c4-4fff-883a-47b345d9391c"
checkbox input "true"
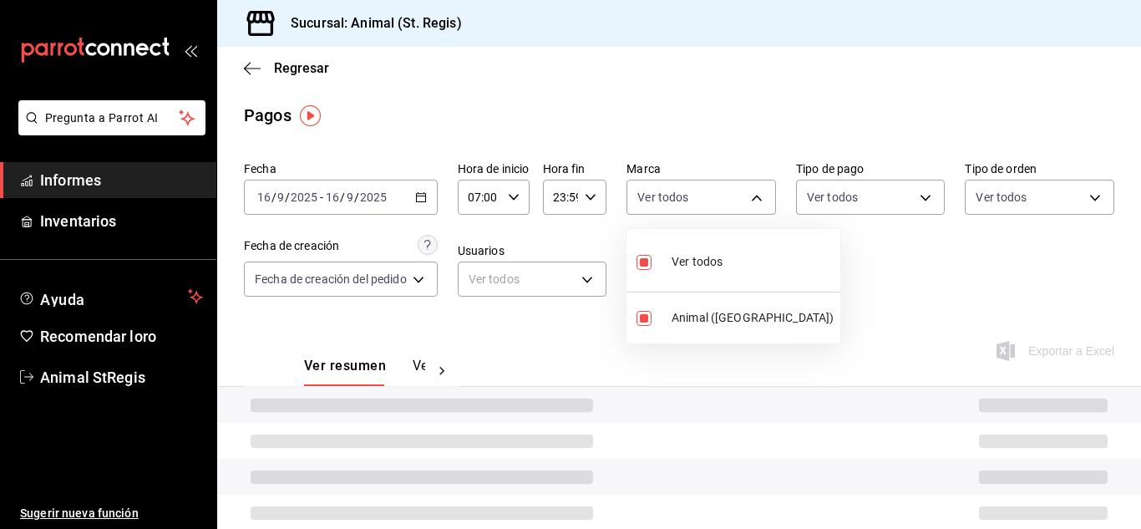
click at [798, 259] on div at bounding box center [570, 264] width 1141 height 529
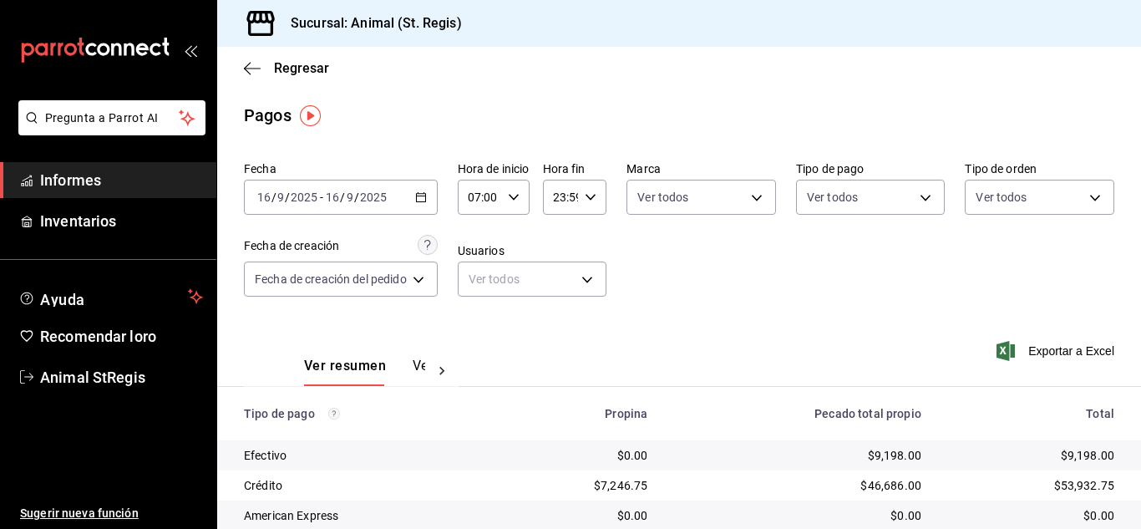
click at [778, 119] on div "Pagos" at bounding box center [679, 115] width 924 height 25
click at [853, 191] on body "Pregunta a Parrot AI Informes Inventarios Ayuda Recomendar loro Animal StRegis …" at bounding box center [570, 264] width 1141 height 529
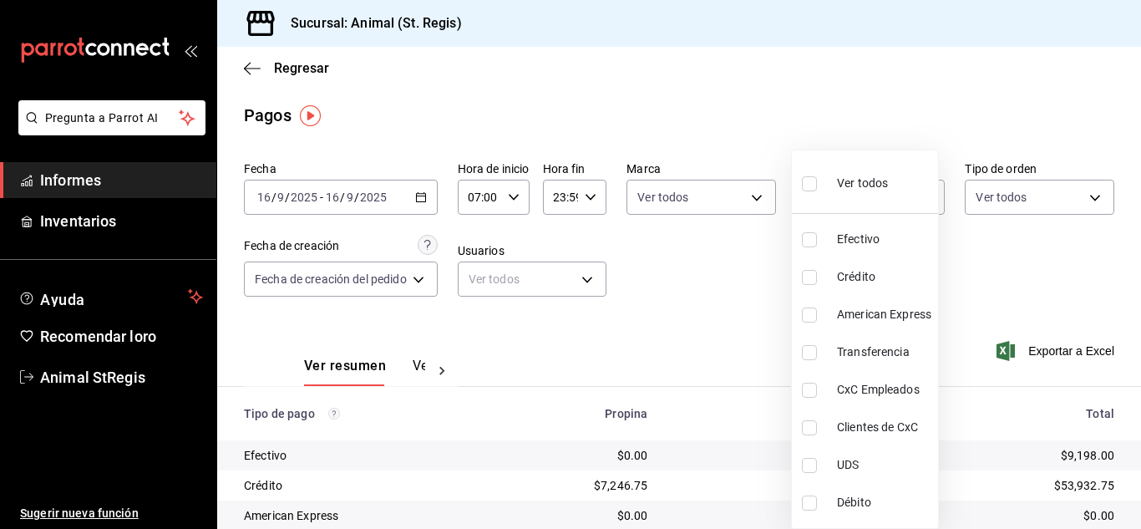
click at [813, 180] on input "checkbox" at bounding box center [809, 183] width 15 height 15
checkbox input "true"
type input "5a0f3365-d715-4940-adc4-656debb7822a,fc07b02b-84a7-4dba-9bff-98bba82b1290,ff2b0…"
checkbox input "true"
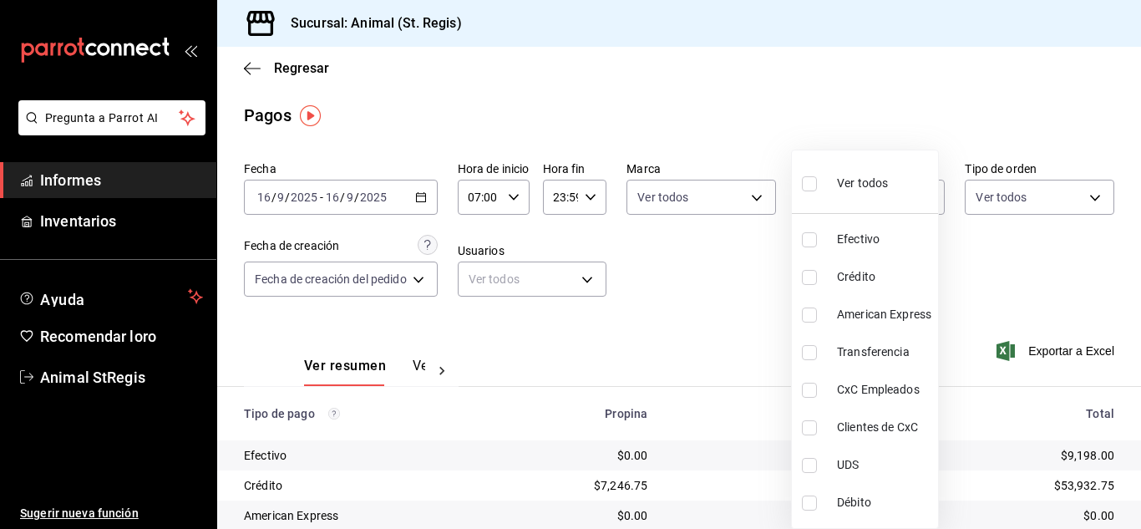
checkbox input "true"
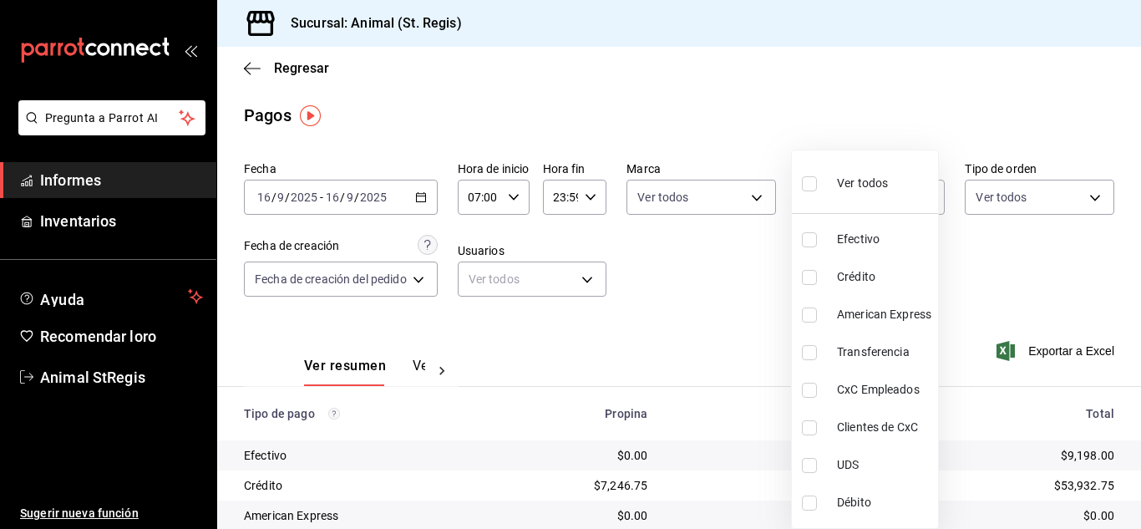
checkbox input "true"
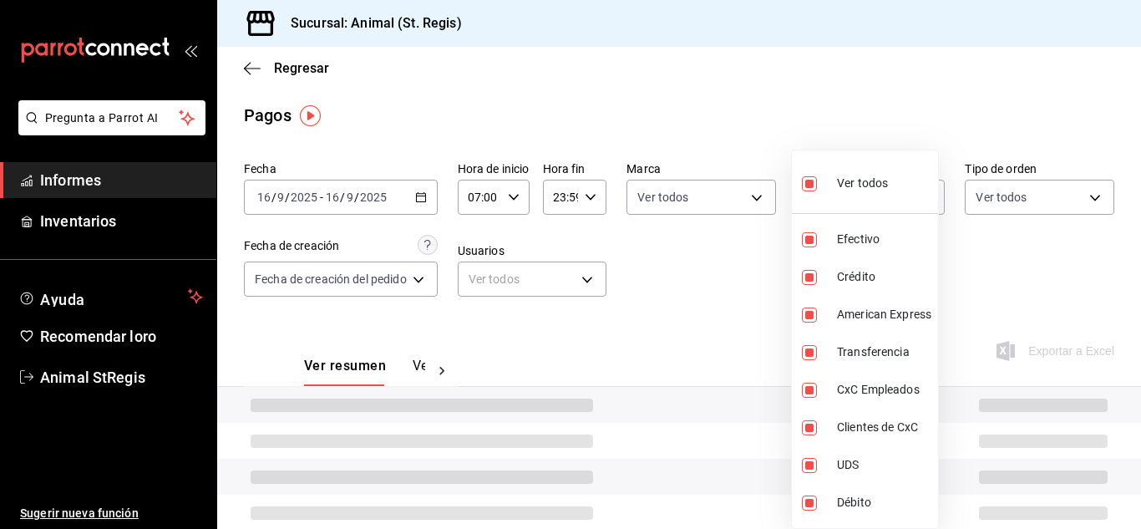
click at [775, 112] on div at bounding box center [570, 264] width 1141 height 529
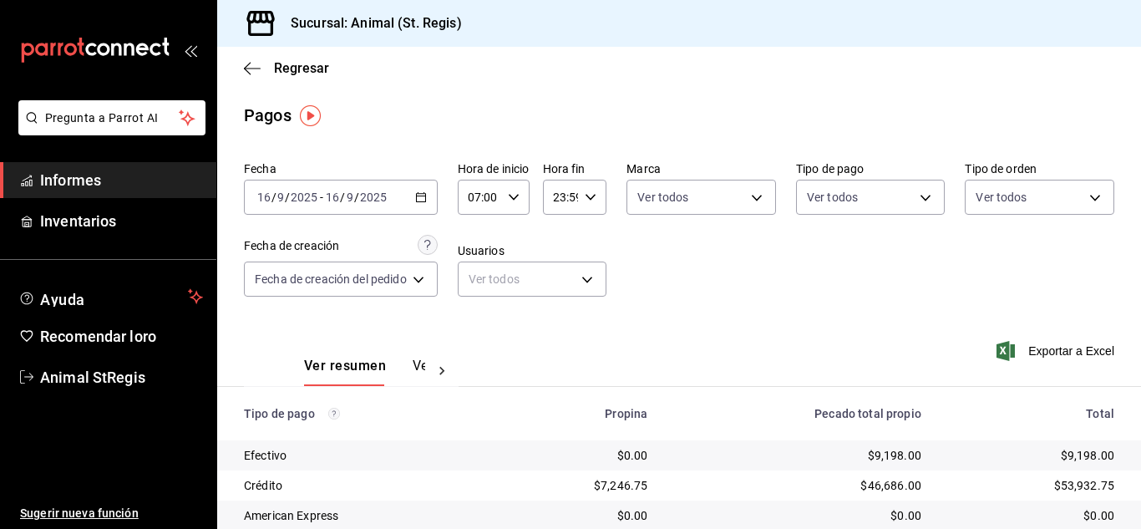
click at [789, 112] on div "Ver todos Efectivo Crédito American Express Transferencia CxC Empleados Cliente…" at bounding box center [570, 264] width 1141 height 529
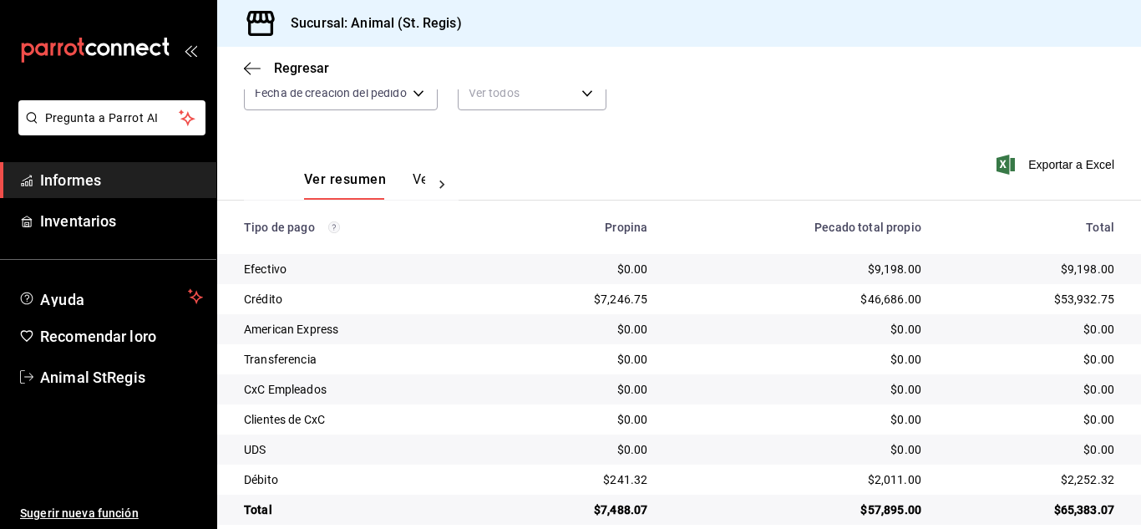
scroll to position [210, 0]
